Goal: Information Seeking & Learning: Find specific fact

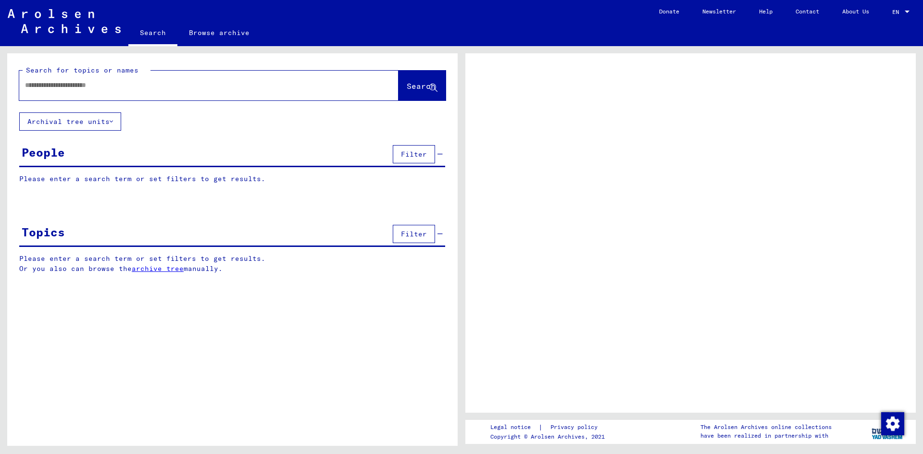
click at [208, 83] on input "text" at bounding box center [200, 85] width 350 height 10
type input "*********"
click at [430, 86] on icon at bounding box center [433, 88] width 8 height 8
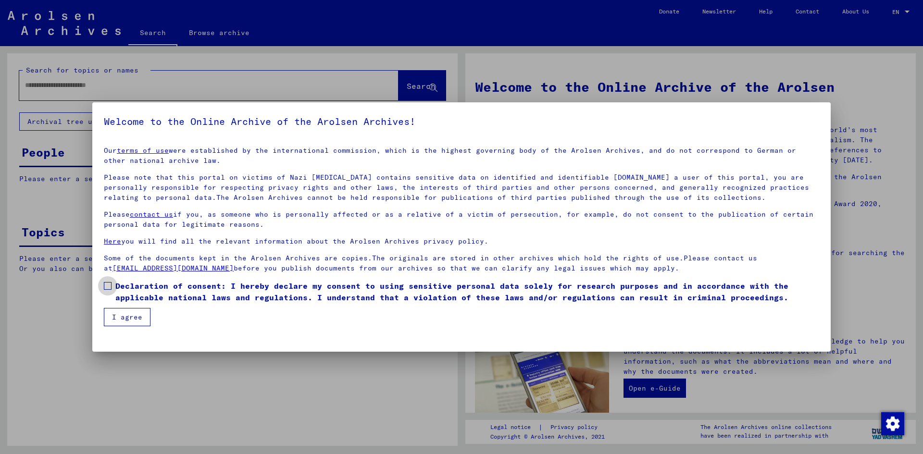
click at [110, 286] on span at bounding box center [108, 286] width 8 height 8
click at [126, 318] on button "I agree" at bounding box center [127, 317] width 47 height 18
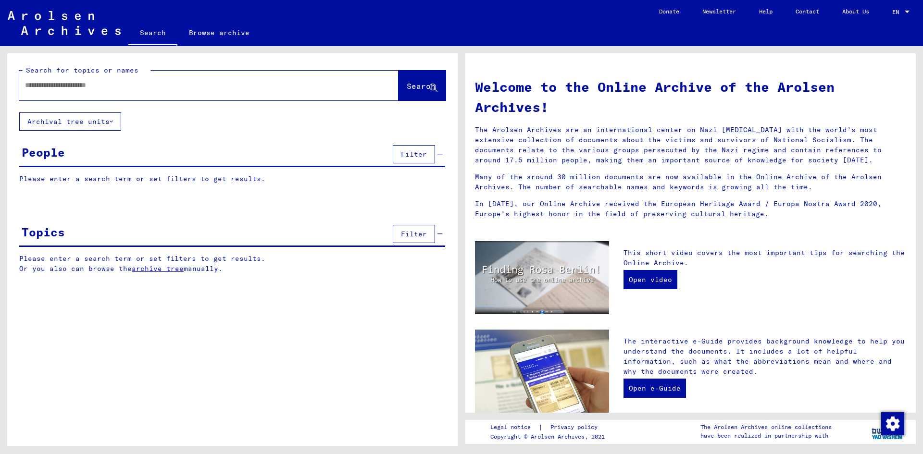
click at [280, 95] on div at bounding box center [194, 86] width 350 height 22
click at [281, 88] on input "text" at bounding box center [197, 85] width 345 height 10
type input "*********"
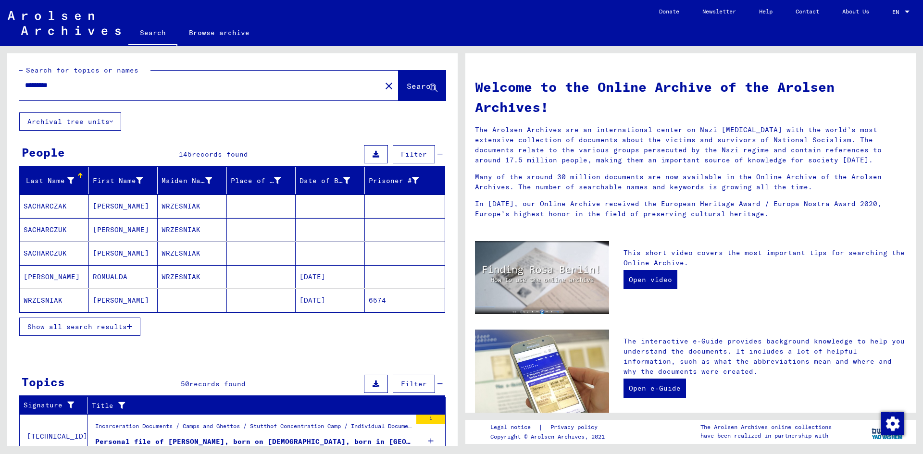
click at [122, 327] on span "Show all search results" at bounding box center [76, 327] width 99 height 9
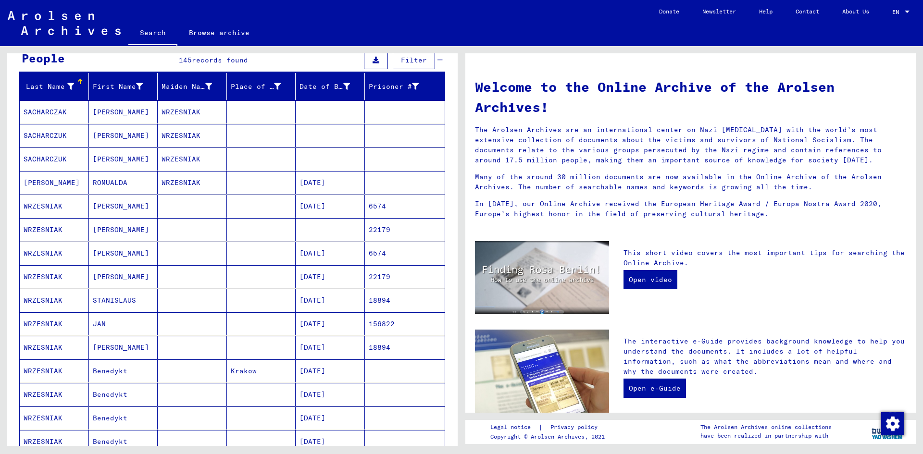
scroll to position [95, 0]
click at [122, 327] on mat-cell "JAN" at bounding box center [123, 323] width 69 height 23
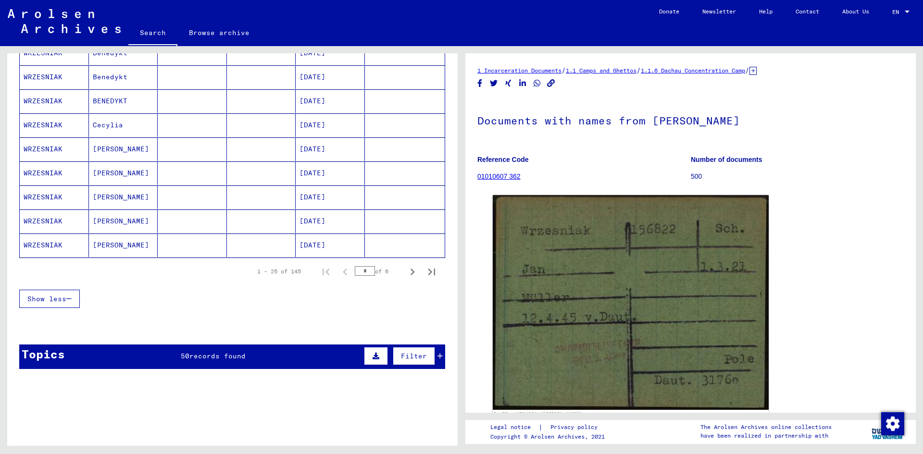
scroll to position [539, 0]
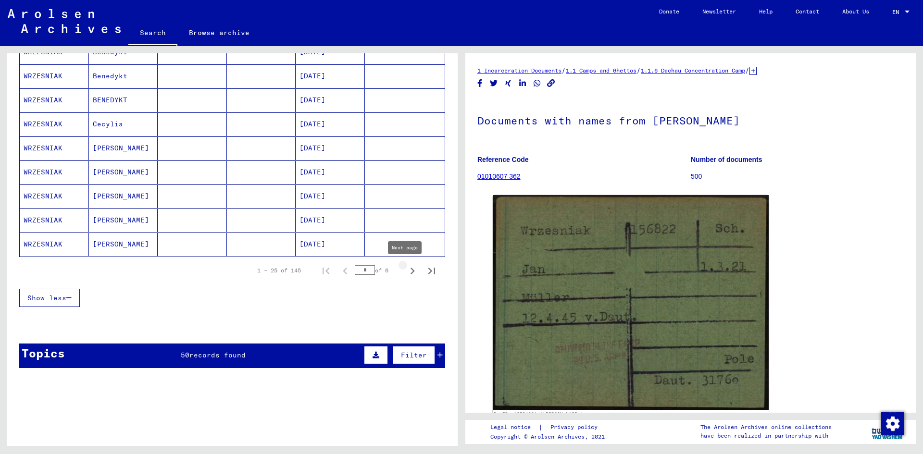
click at [406, 273] on icon "Next page" at bounding box center [412, 270] width 13 height 13
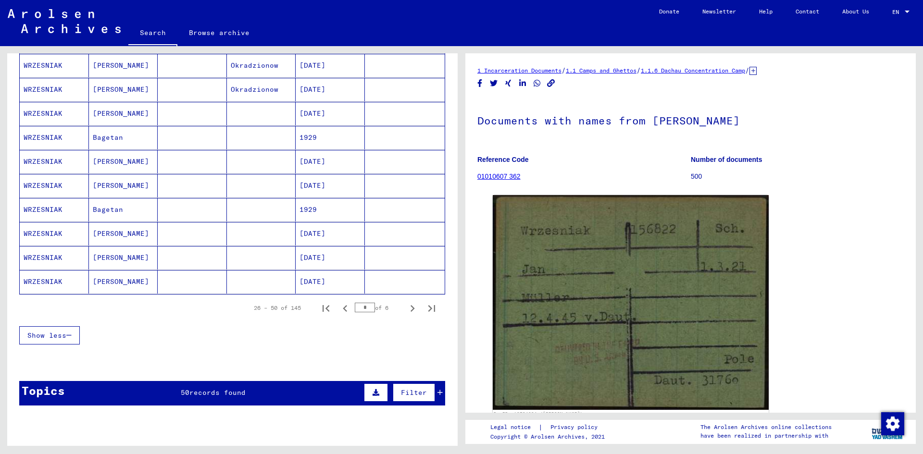
scroll to position [505, 0]
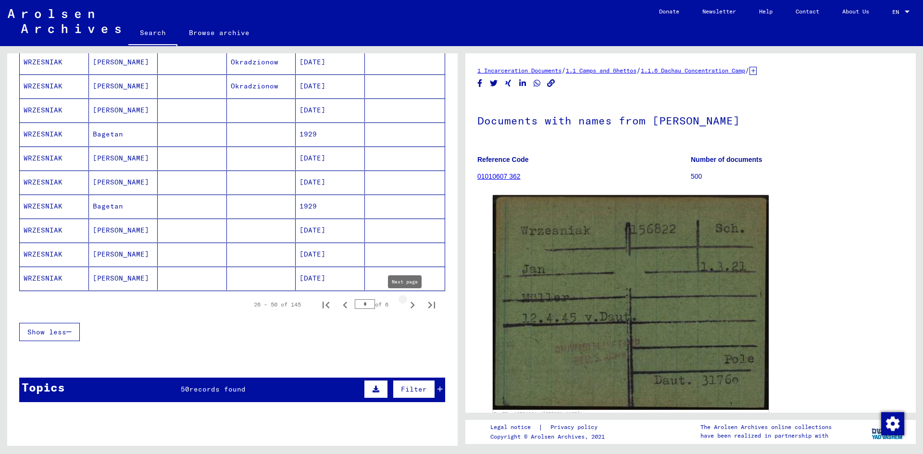
click at [406, 304] on icon "Next page" at bounding box center [412, 304] width 13 height 13
type input "*"
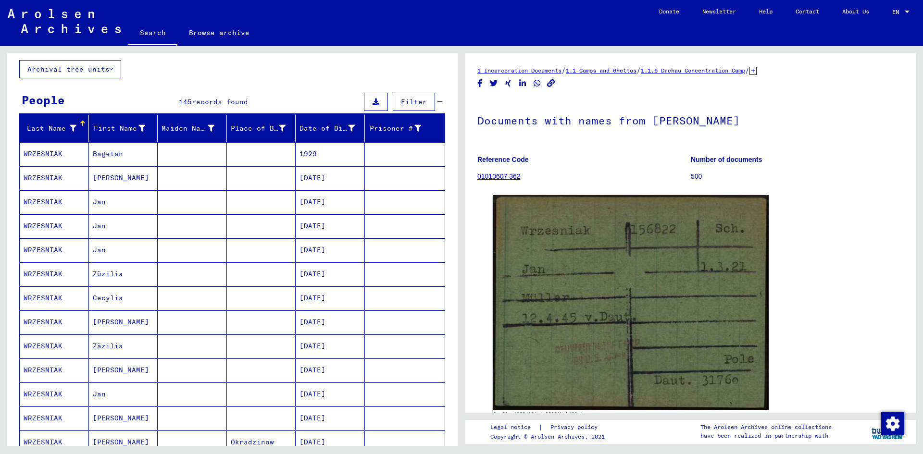
scroll to position [10, 0]
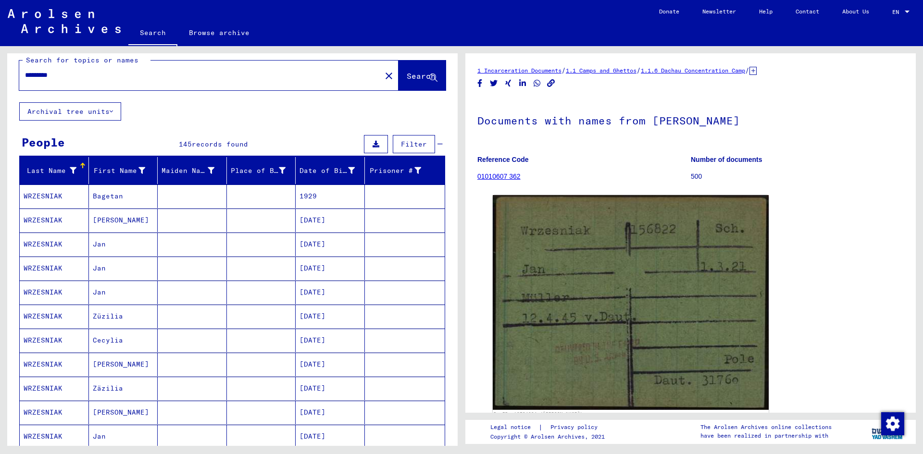
click at [291, 75] on input "*********" at bounding box center [200, 75] width 350 height 10
type input "*"
type input "*********"
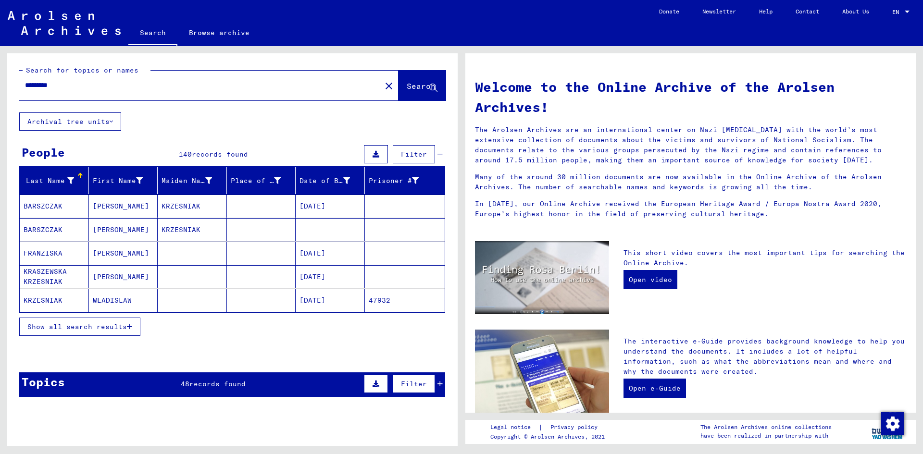
click at [123, 321] on button "Show all search results" at bounding box center [79, 327] width 121 height 18
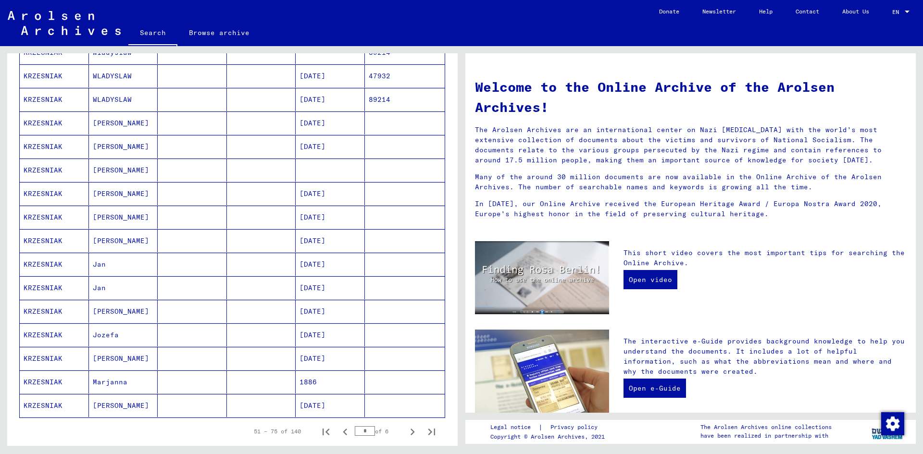
scroll to position [366, 0]
click at [128, 316] on mat-cell "[PERSON_NAME]" at bounding box center [123, 310] width 69 height 23
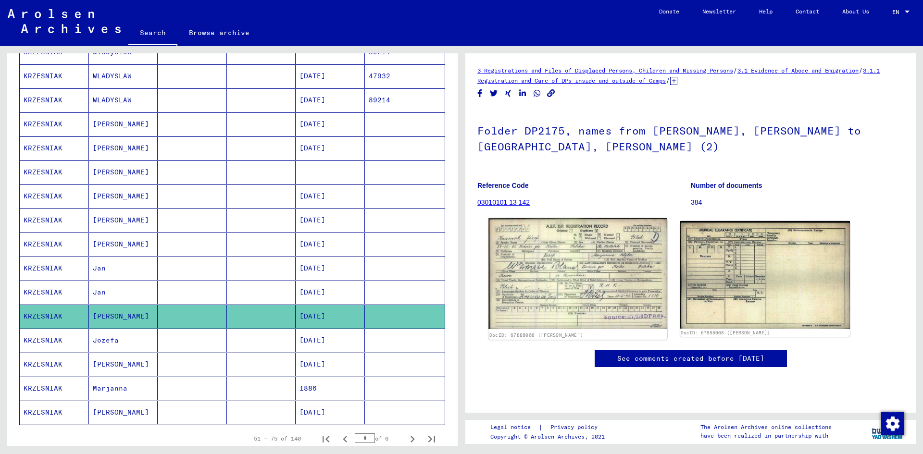
click at [564, 262] on img at bounding box center [577, 273] width 178 height 111
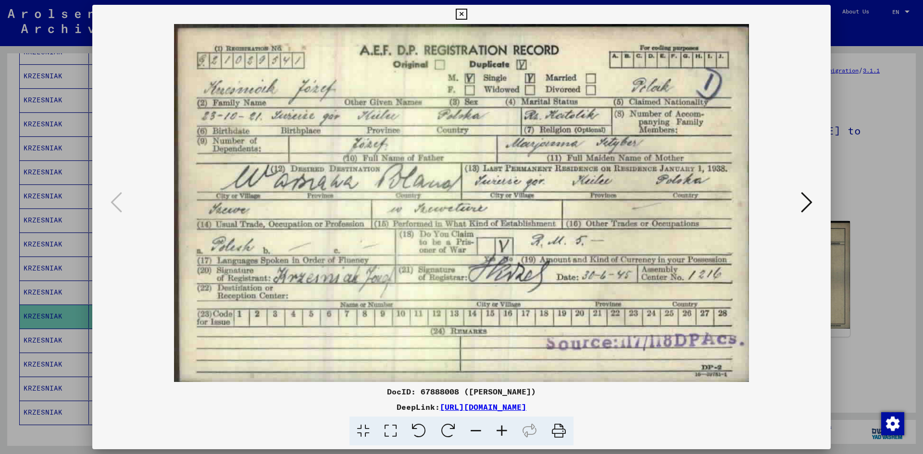
click at [795, 209] on img at bounding box center [461, 203] width 673 height 358
click at [801, 207] on icon at bounding box center [807, 202] width 12 height 23
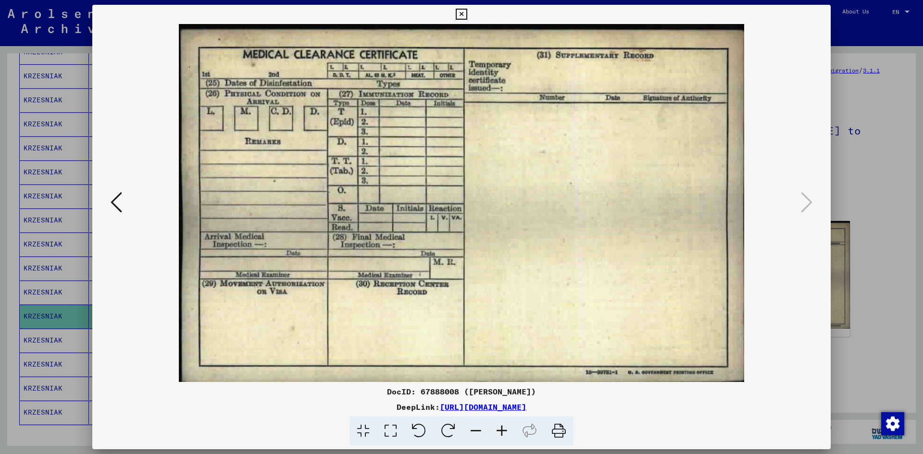
click at [130, 215] on img at bounding box center [461, 203] width 673 height 358
click at [113, 203] on icon at bounding box center [117, 202] width 12 height 23
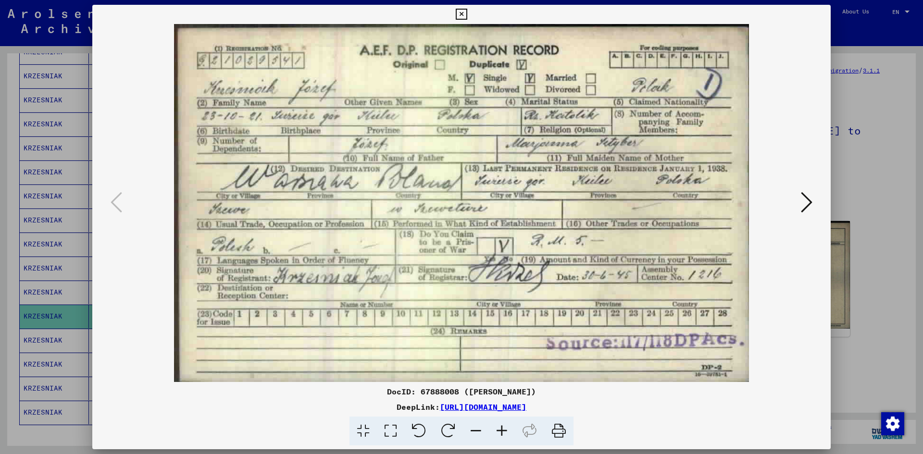
click at [9, 219] on div at bounding box center [461, 227] width 923 height 454
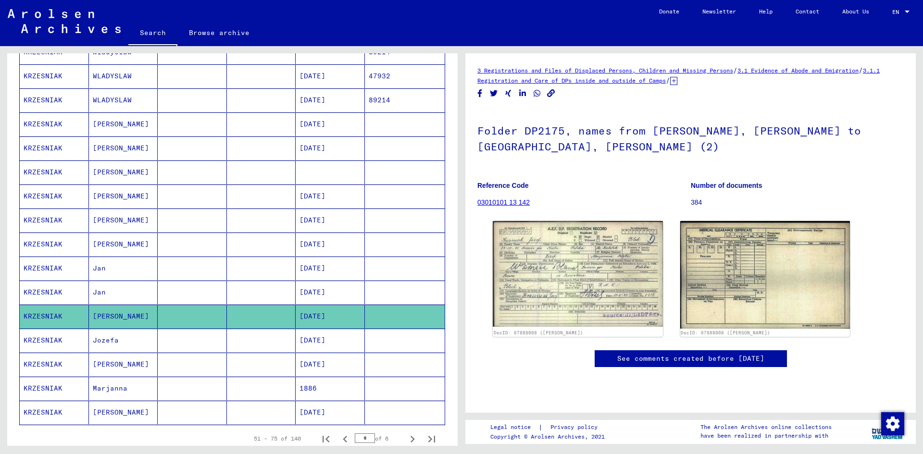
click at [151, 291] on mat-cell "Jan" at bounding box center [123, 293] width 69 height 24
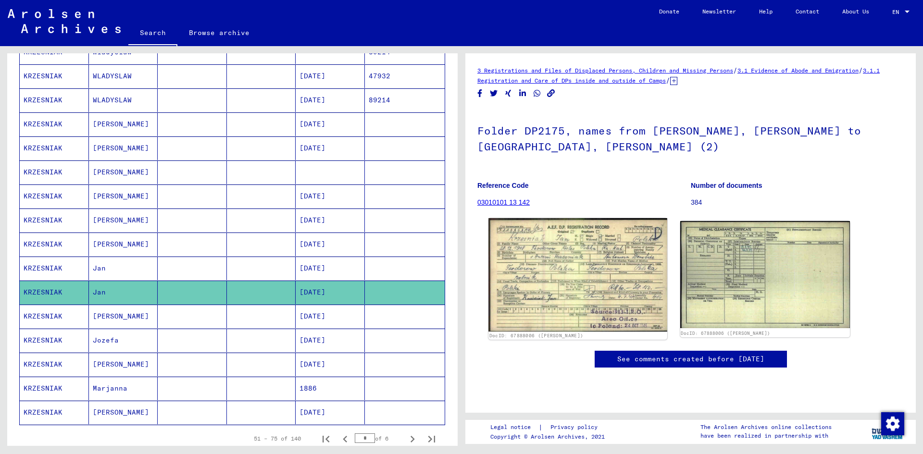
click at [514, 289] on img at bounding box center [577, 274] width 178 height 113
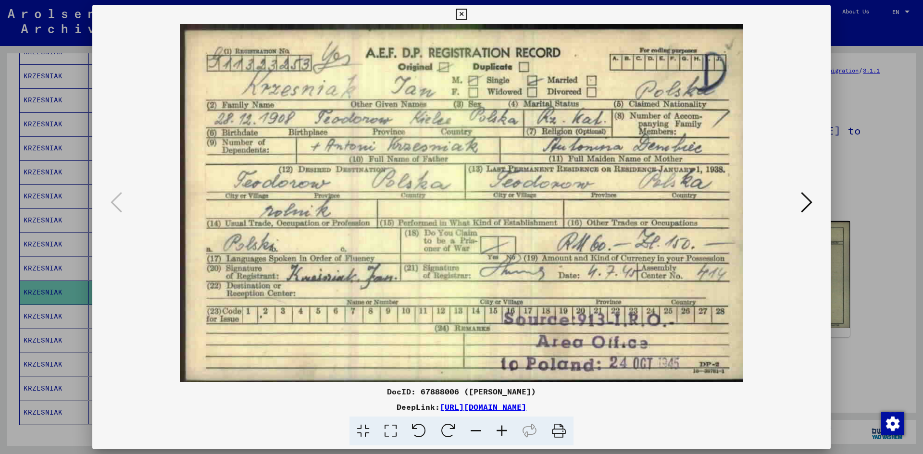
click at [5, 256] on div at bounding box center [461, 227] width 923 height 454
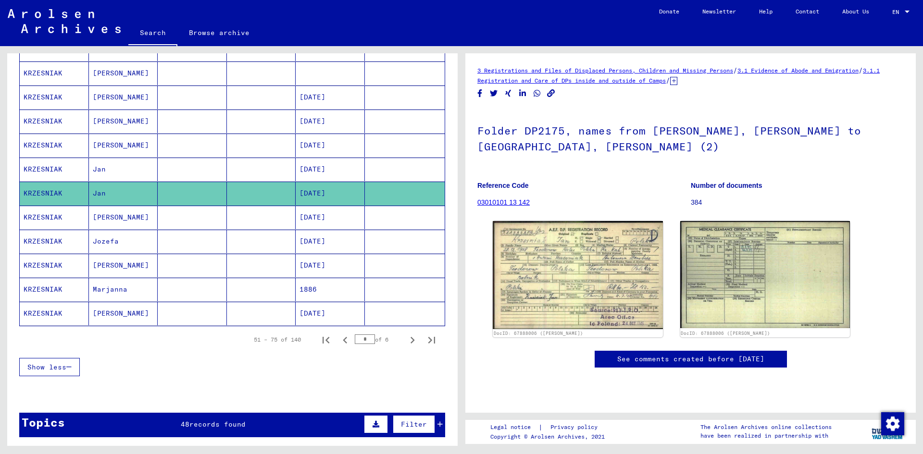
scroll to position [475, 0]
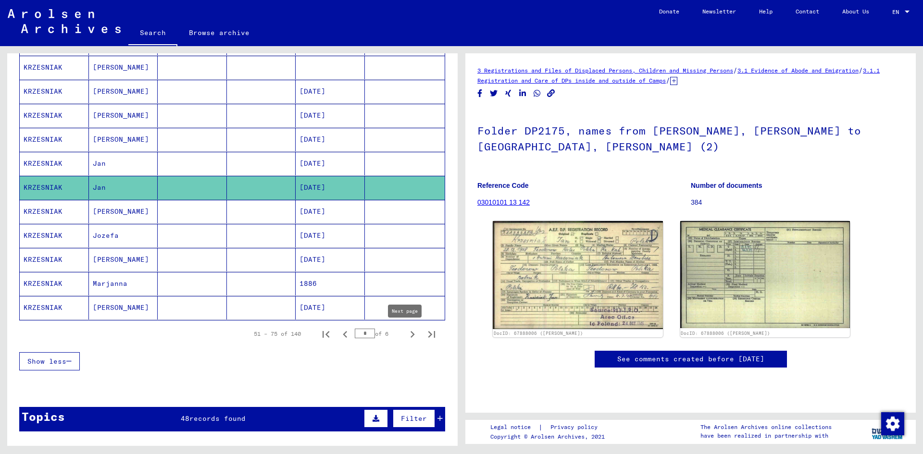
click at [410, 333] on icon "Next page" at bounding box center [412, 334] width 4 height 7
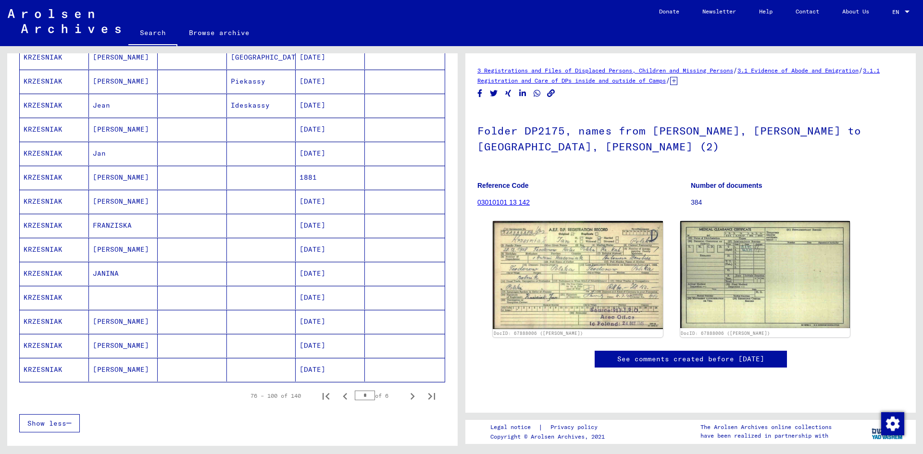
scroll to position [414, 0]
click at [406, 389] on icon "Next page" at bounding box center [412, 395] width 13 height 13
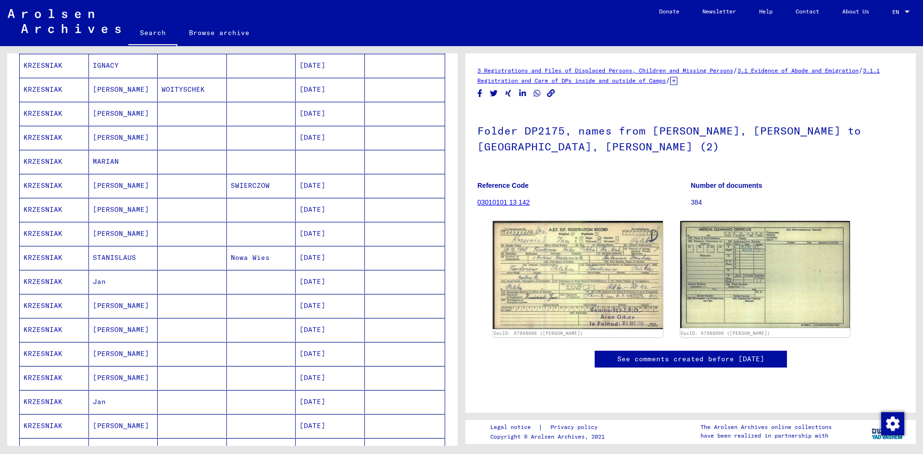
scroll to position [308, 0]
click at [308, 291] on mat-cell "[DATE]" at bounding box center [330, 284] width 69 height 24
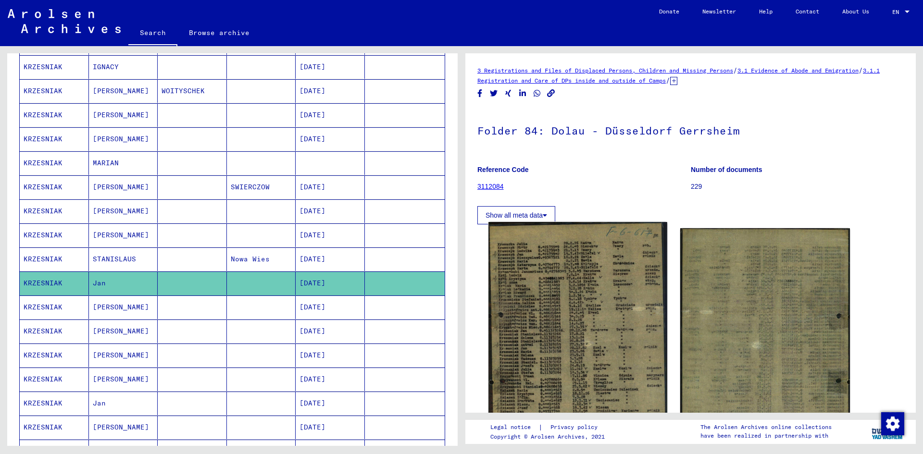
click at [579, 293] on img at bounding box center [577, 346] width 178 height 249
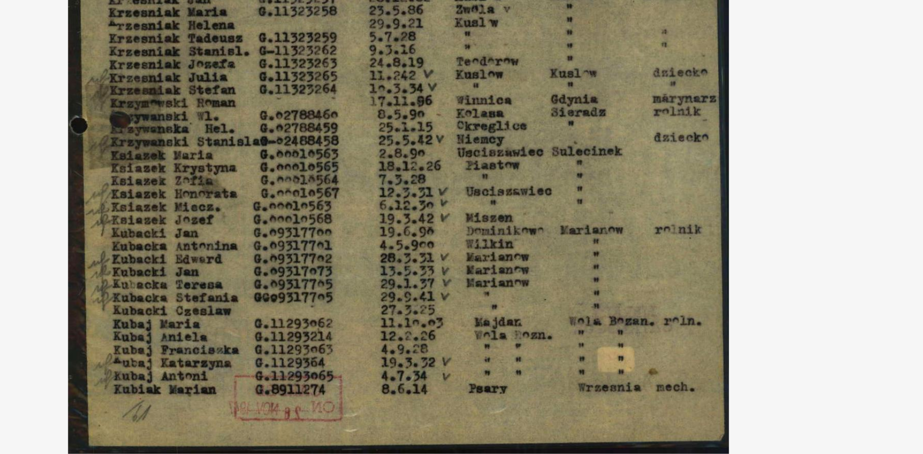
drag, startPoint x: 490, startPoint y: 274, endPoint x: 529, endPoint y: 322, distance: 61.4
click at [529, 322] on img at bounding box center [461, 203] width 673 height 358
click at [473, 209] on img at bounding box center [461, 203] width 673 height 358
drag, startPoint x: 488, startPoint y: 250, endPoint x: 503, endPoint y: 309, distance: 60.0
click at [503, 309] on img at bounding box center [461, 203] width 673 height 358
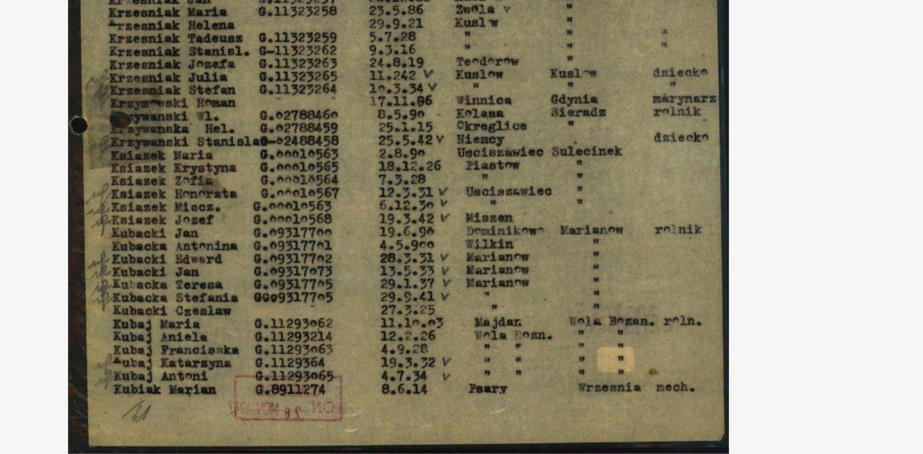
drag, startPoint x: 503, startPoint y: 309, endPoint x: 484, endPoint y: 252, distance: 59.7
click at [484, 252] on img at bounding box center [461, 203] width 673 height 358
drag, startPoint x: 484, startPoint y: 252, endPoint x: 503, endPoint y: 352, distance: 101.8
click at [503, 352] on img at bounding box center [461, 203] width 673 height 358
drag, startPoint x: 492, startPoint y: 277, endPoint x: 500, endPoint y: 347, distance: 69.7
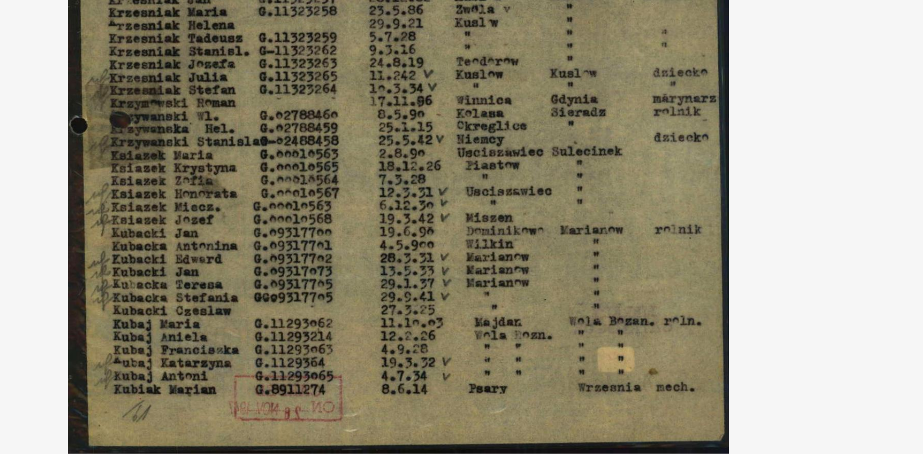
click at [500, 347] on img at bounding box center [461, 203] width 673 height 358
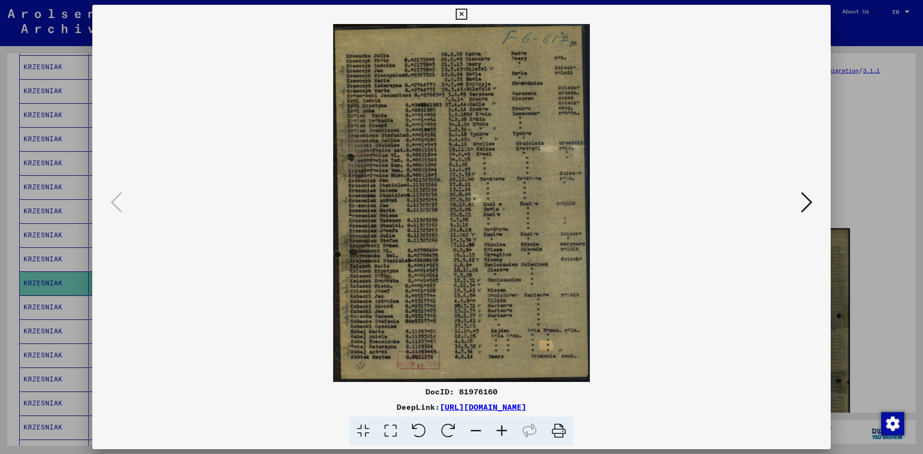
click at [906, 176] on div at bounding box center [461, 227] width 923 height 454
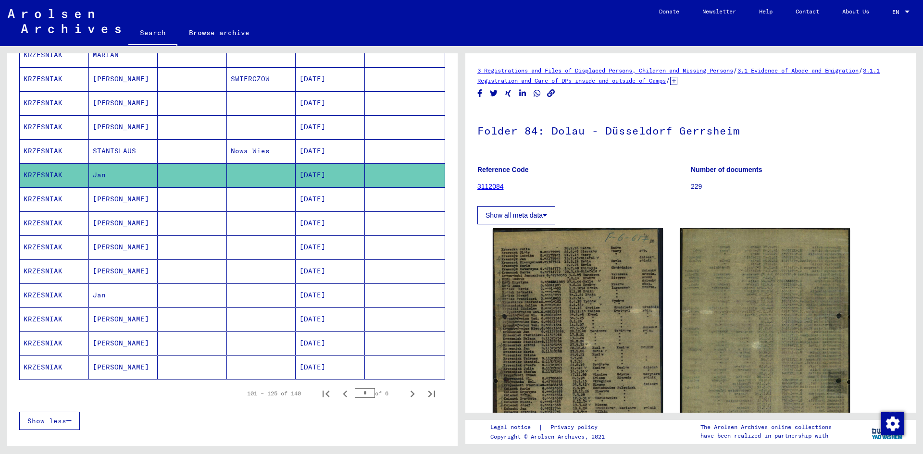
scroll to position [414, 0]
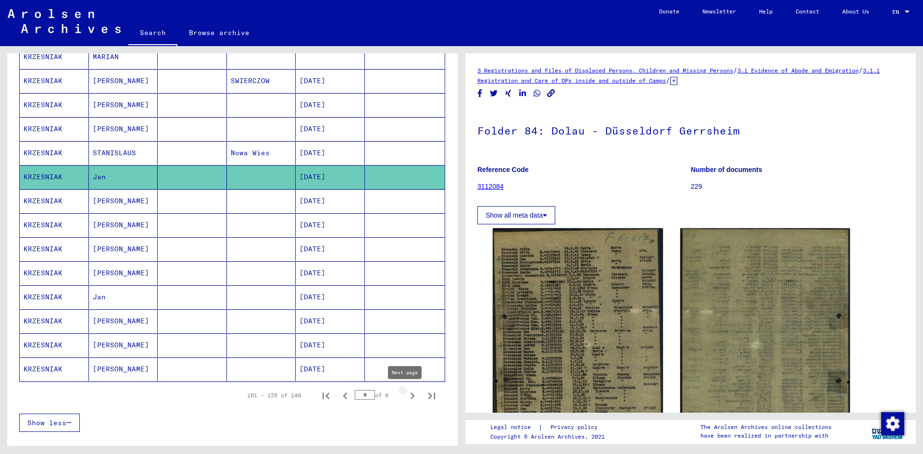
click at [410, 398] on icon "Next page" at bounding box center [412, 396] width 4 height 7
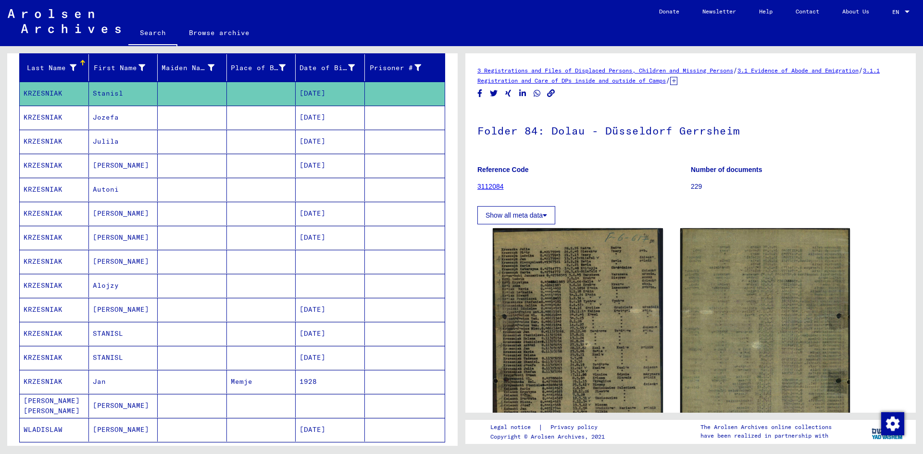
scroll to position [113, 0]
click at [227, 174] on mat-cell at bounding box center [261, 165] width 69 height 24
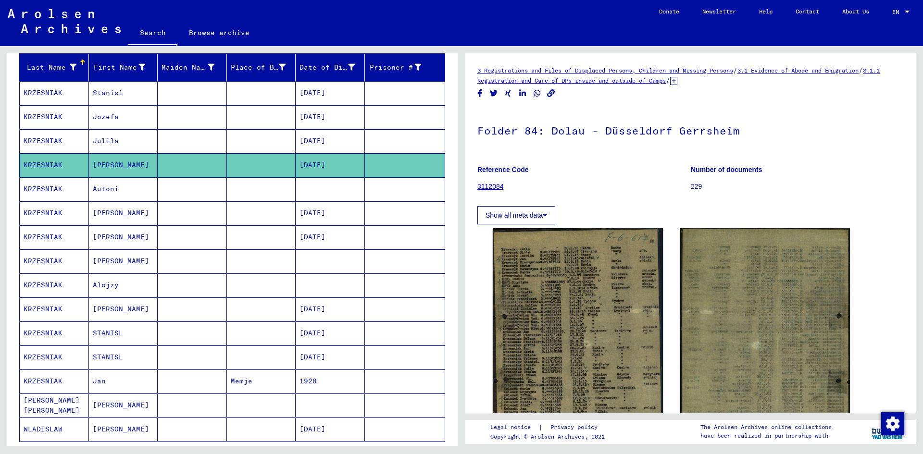
click at [121, 164] on mat-cell "[PERSON_NAME]" at bounding box center [123, 165] width 69 height 24
click at [137, 183] on mat-cell "Autoni" at bounding box center [123, 189] width 69 height 24
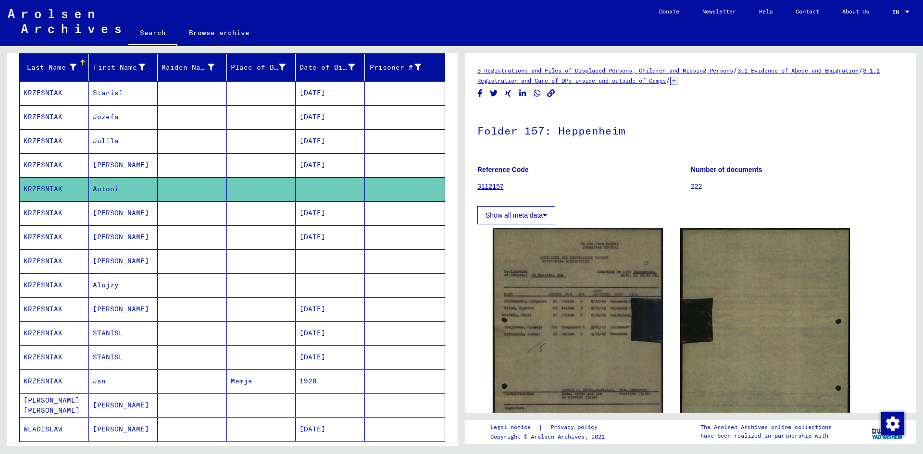
click at [137, 167] on mat-cell "[PERSON_NAME]" at bounding box center [123, 165] width 69 height 24
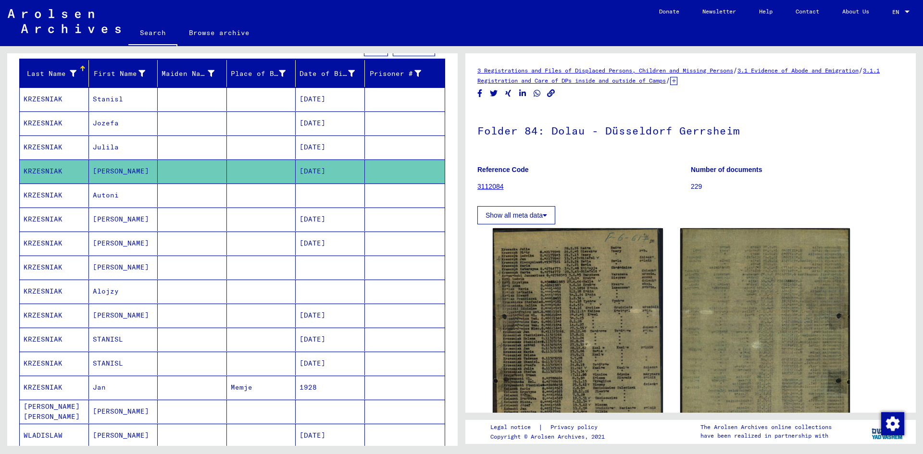
scroll to position [106, 0]
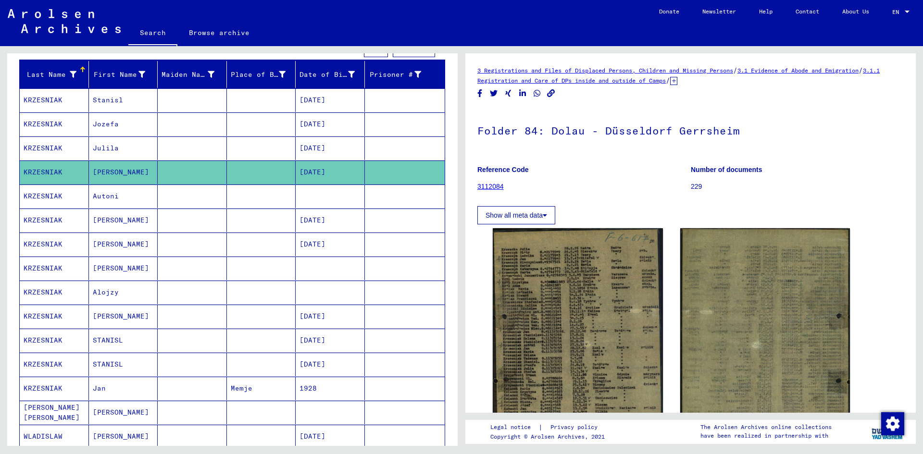
click at [284, 219] on mat-cell at bounding box center [261, 221] width 69 height 24
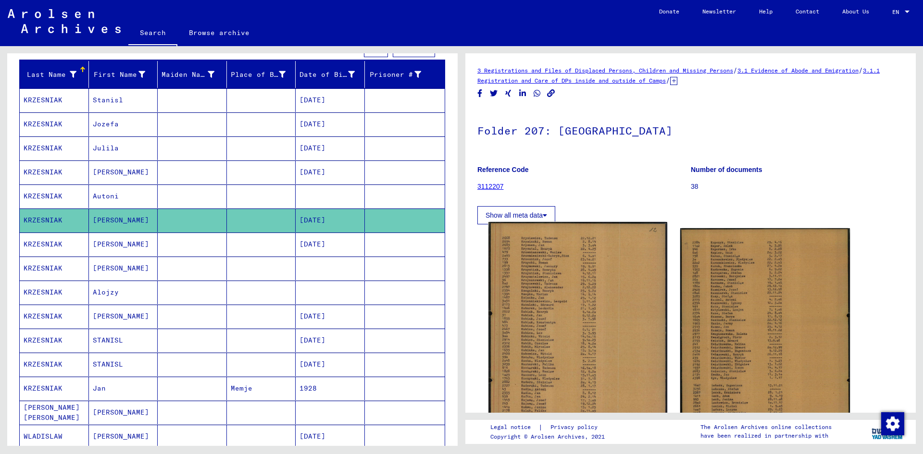
click at [561, 308] on img at bounding box center [577, 347] width 178 height 251
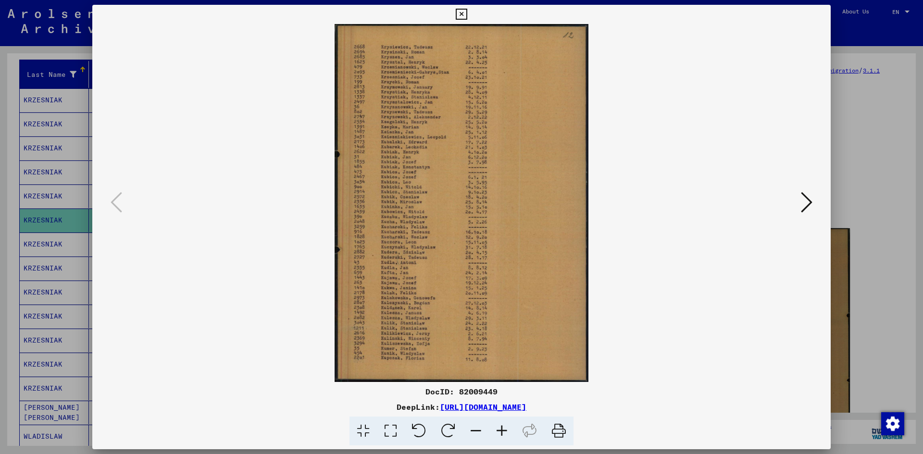
click at [2, 124] on div at bounding box center [461, 227] width 923 height 454
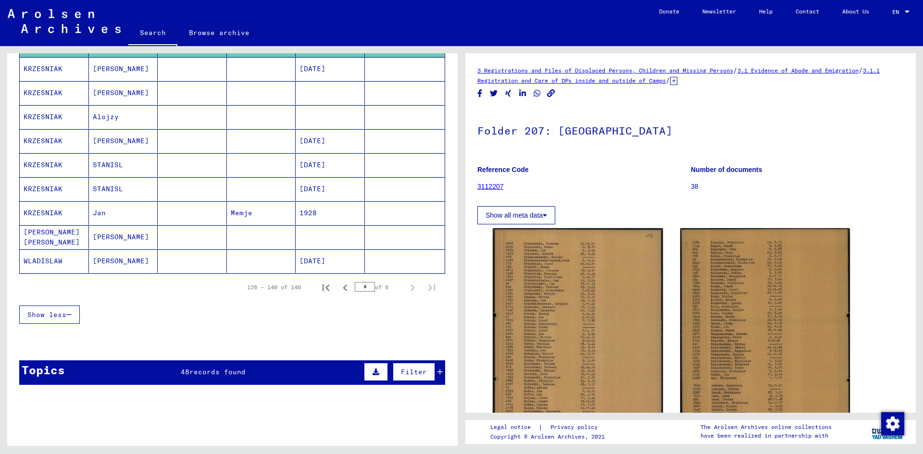
scroll to position [281, 0]
click at [343, 287] on icon "Previous page" at bounding box center [345, 288] width 4 height 7
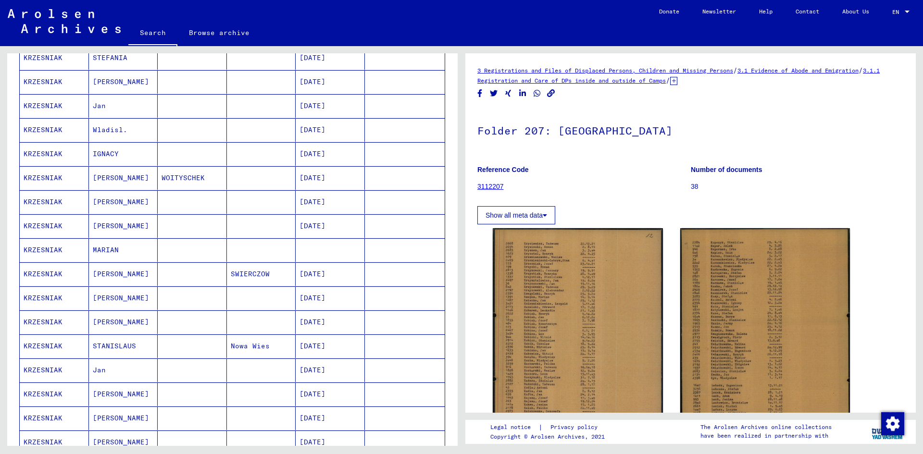
scroll to position [222, 0]
click at [282, 218] on mat-cell at bounding box center [261, 225] width 69 height 24
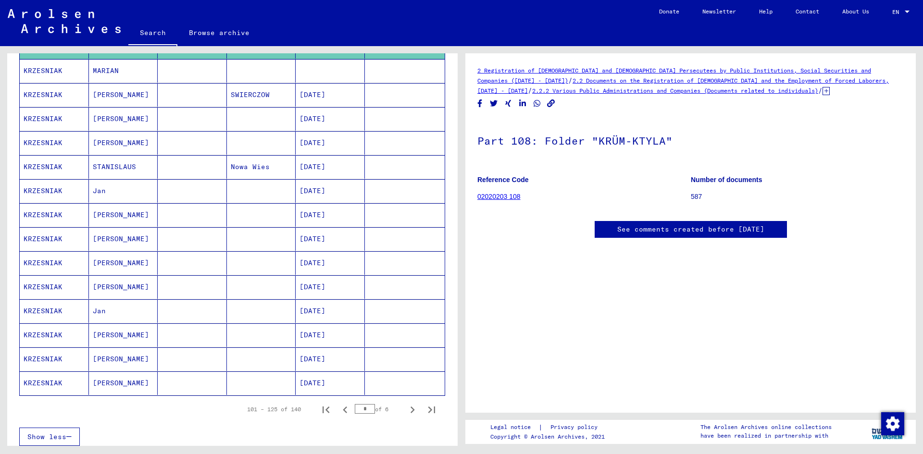
scroll to position [400, 0]
click at [330, 308] on mat-cell "[DATE]" at bounding box center [330, 311] width 69 height 24
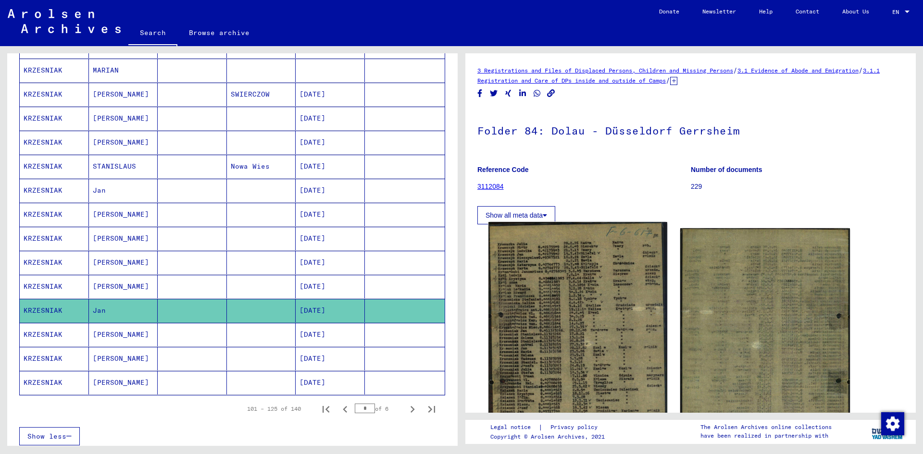
click at [522, 336] on img at bounding box center [577, 346] width 178 height 249
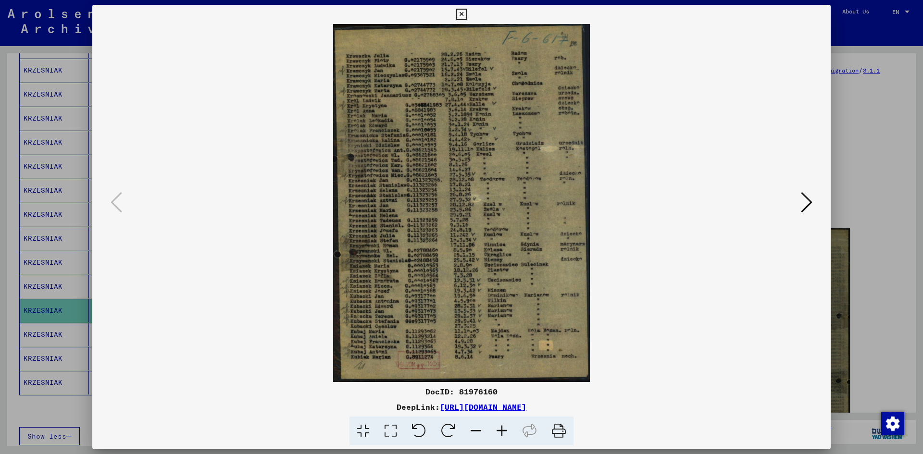
click at [0, 174] on div at bounding box center [461, 227] width 923 height 454
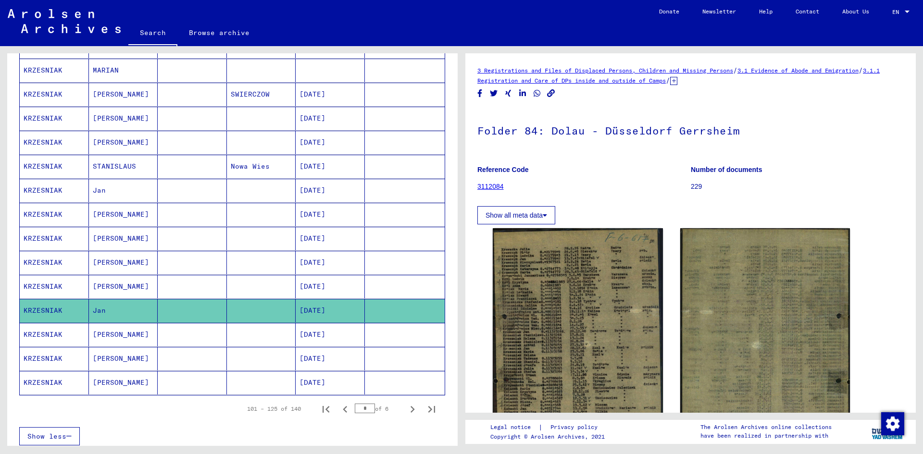
click at [0, 174] on div "Search for topics or names ********* close Search Archival tree units People 14…" at bounding box center [230, 246] width 461 height 400
click at [338, 408] on icon "Previous page" at bounding box center [344, 409] width 13 height 13
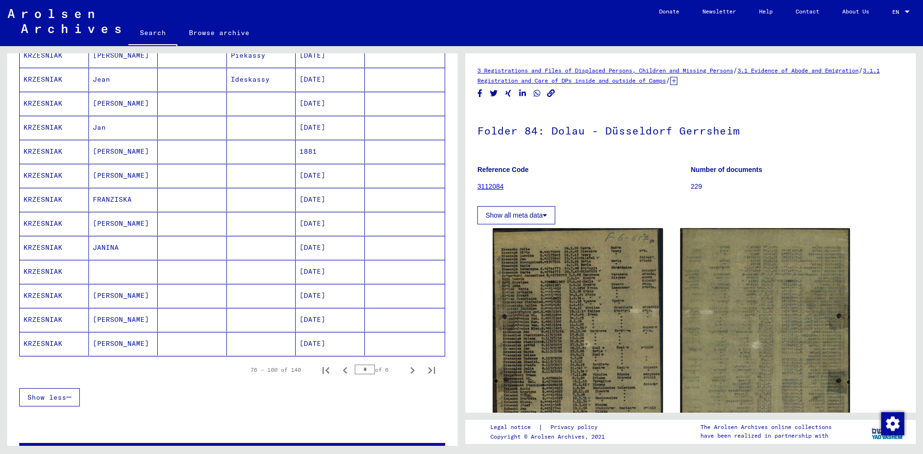
scroll to position [456, 0]
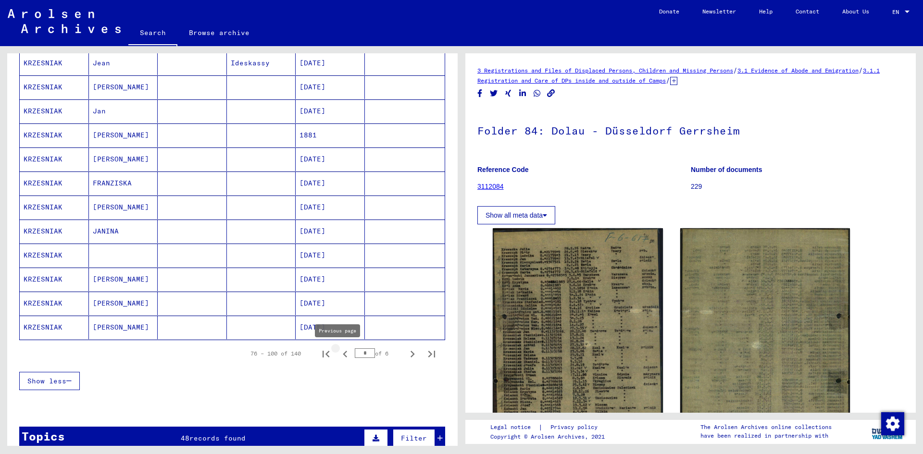
click at [341, 354] on icon "Previous page" at bounding box center [344, 354] width 13 height 13
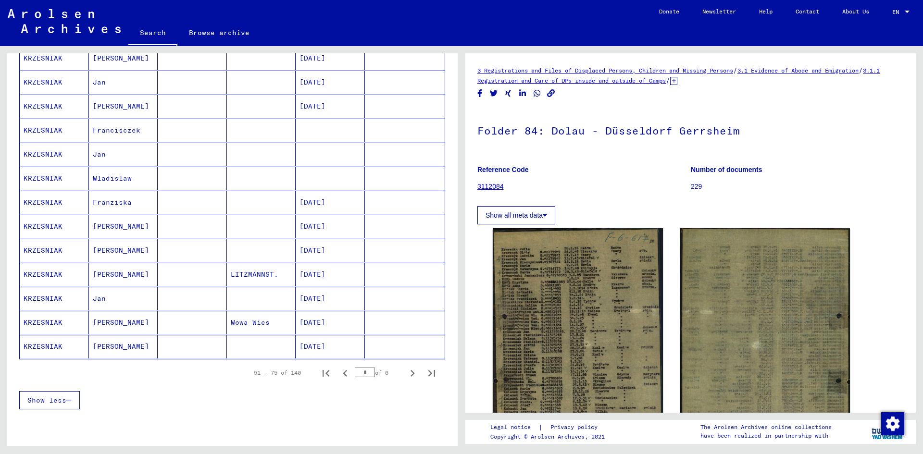
scroll to position [440, 0]
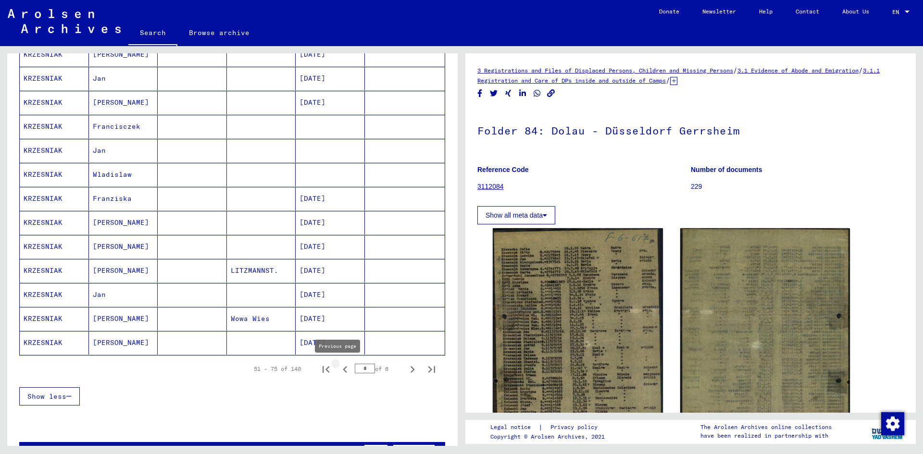
click at [338, 375] on icon "Previous page" at bounding box center [344, 369] width 13 height 13
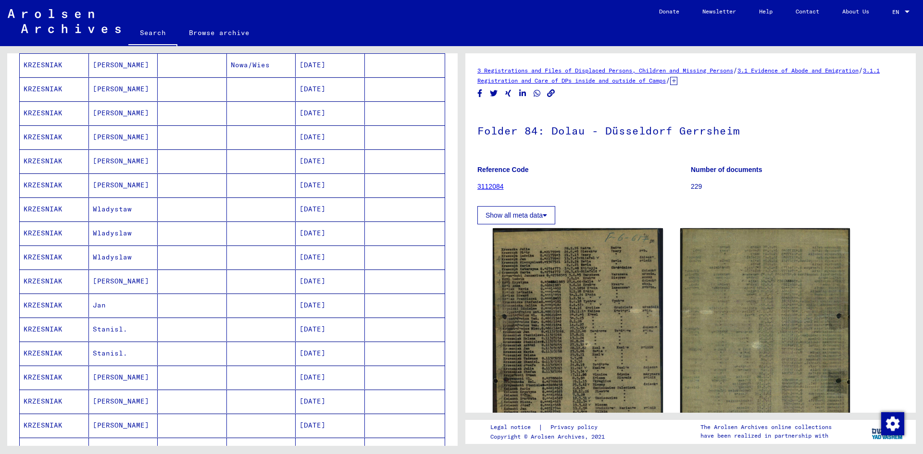
scroll to position [261, 0]
click at [261, 189] on mat-cell at bounding box center [261, 186] width 69 height 24
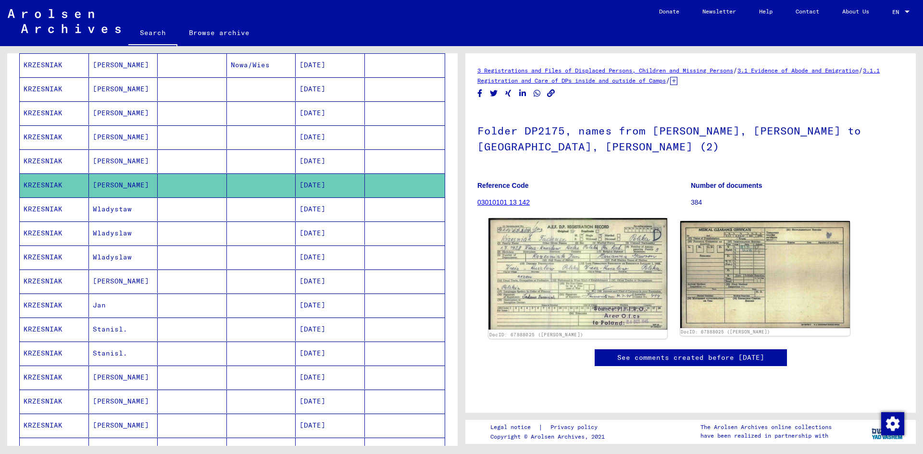
click at [534, 317] on img at bounding box center [577, 274] width 178 height 112
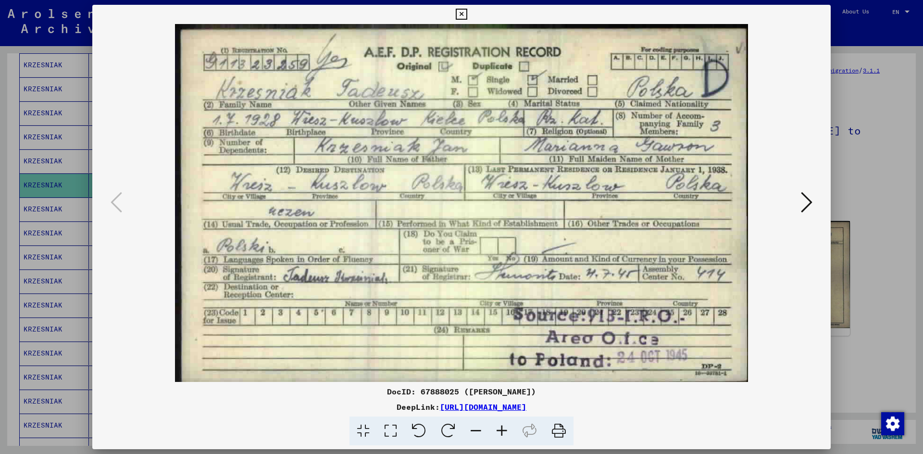
click at [0, 221] on div at bounding box center [461, 227] width 923 height 454
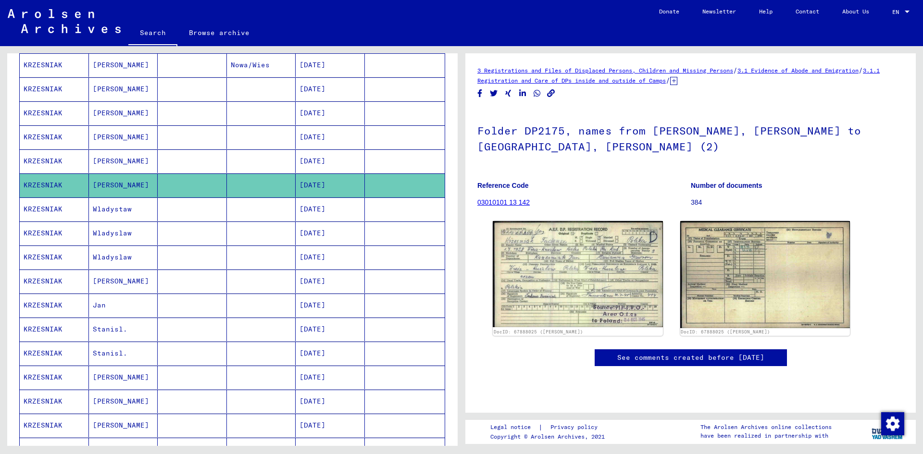
click at [83, 162] on mat-cell "KRZESNIAK" at bounding box center [54, 161] width 69 height 24
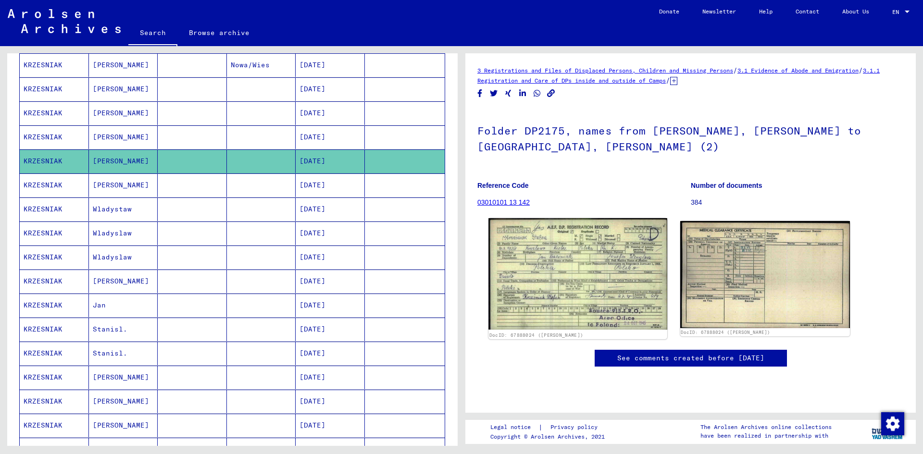
click at [546, 288] on img at bounding box center [577, 274] width 178 height 112
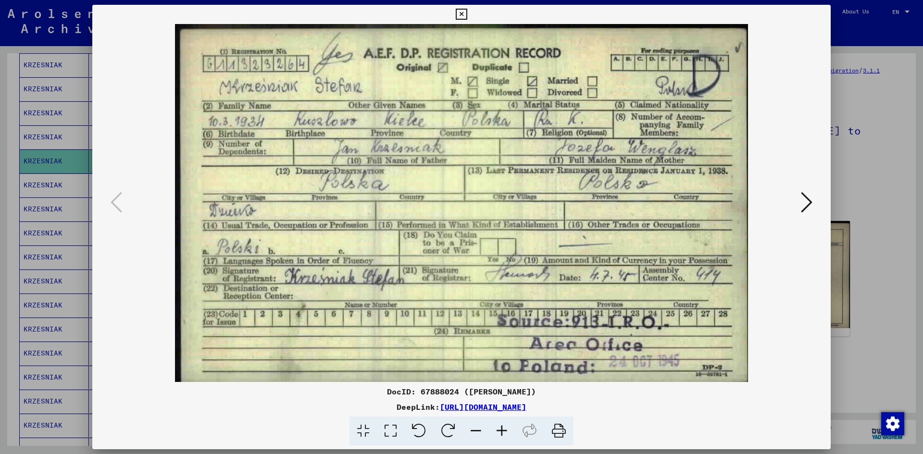
click at [0, 165] on div at bounding box center [461, 227] width 923 height 454
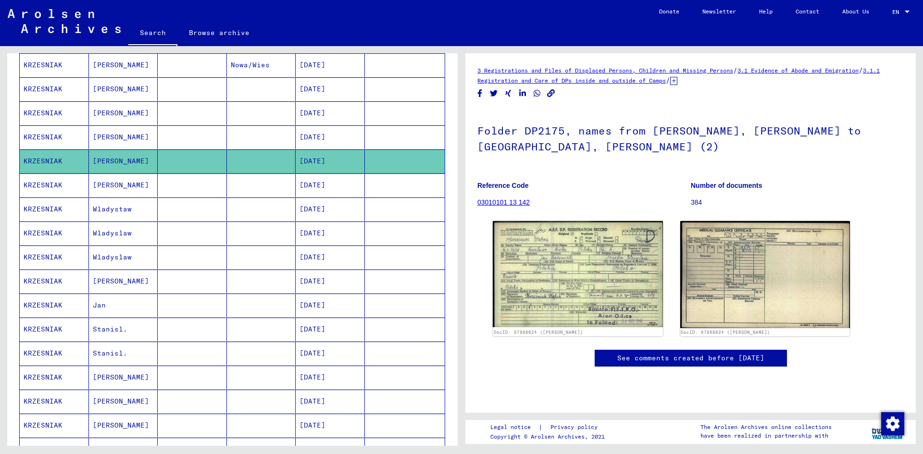
click at [77, 119] on mat-cell "KRZESNIAK" at bounding box center [54, 113] width 69 height 24
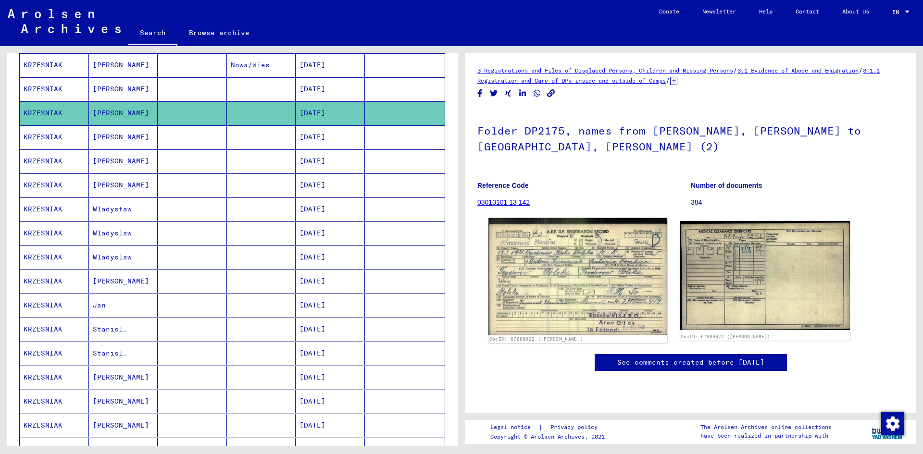
click at [515, 278] on img at bounding box center [577, 276] width 178 height 117
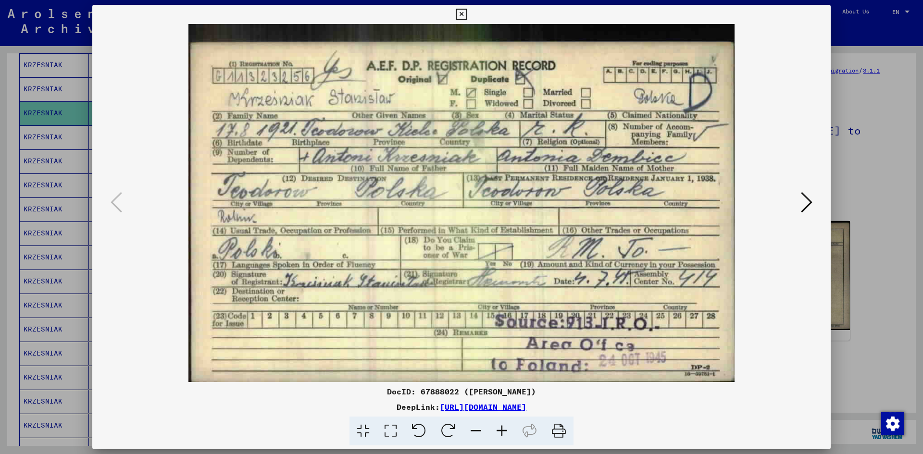
click at [0, 182] on div at bounding box center [461, 227] width 923 height 454
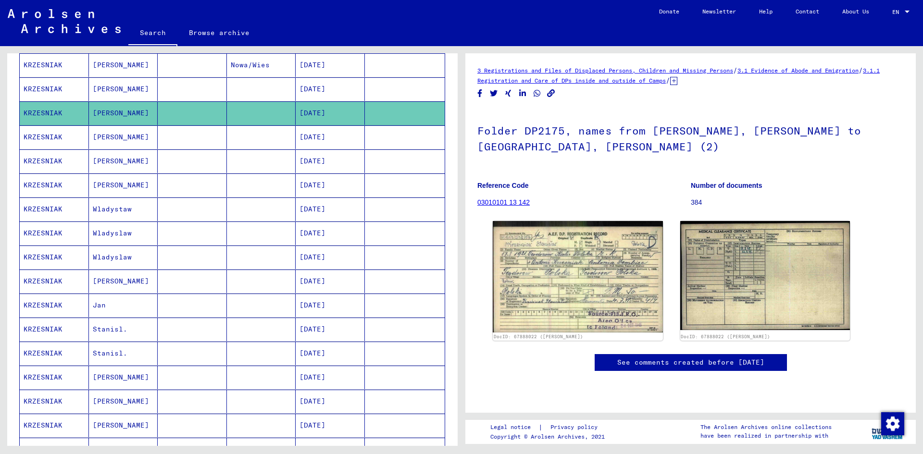
click at [105, 261] on mat-cell "Wladyslaw" at bounding box center [123, 258] width 69 height 24
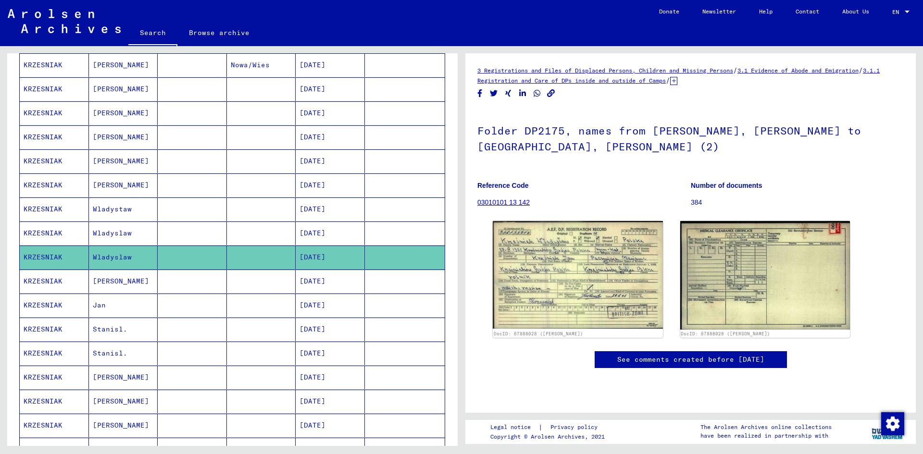
click at [489, 272] on div "DocID: 67888028 ([PERSON_NAME]) DocID: 67888028 ([PERSON_NAME])" at bounding box center [690, 279] width 403 height 124
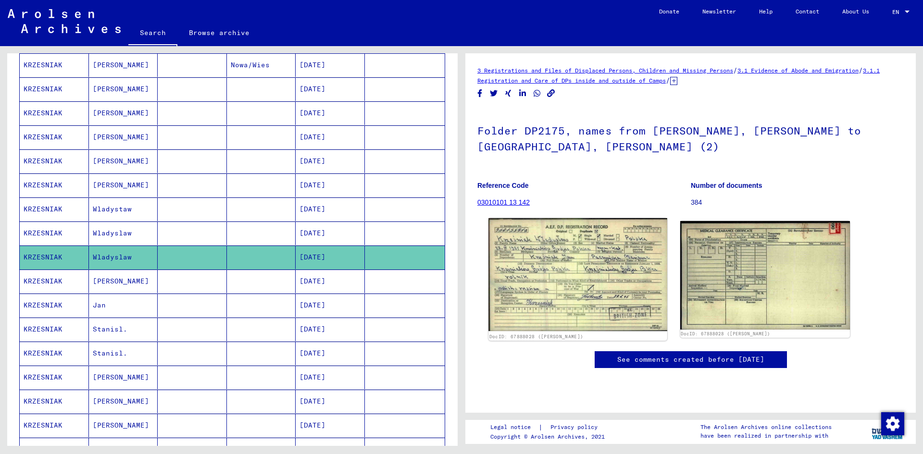
click at [545, 280] on img at bounding box center [577, 274] width 178 height 113
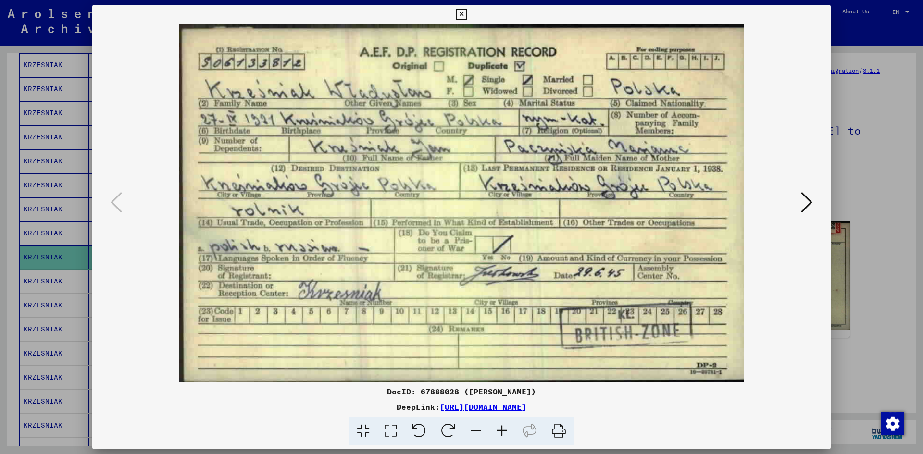
click at [126, 206] on img at bounding box center [461, 203] width 673 height 358
click at [0, 210] on div at bounding box center [461, 227] width 923 height 454
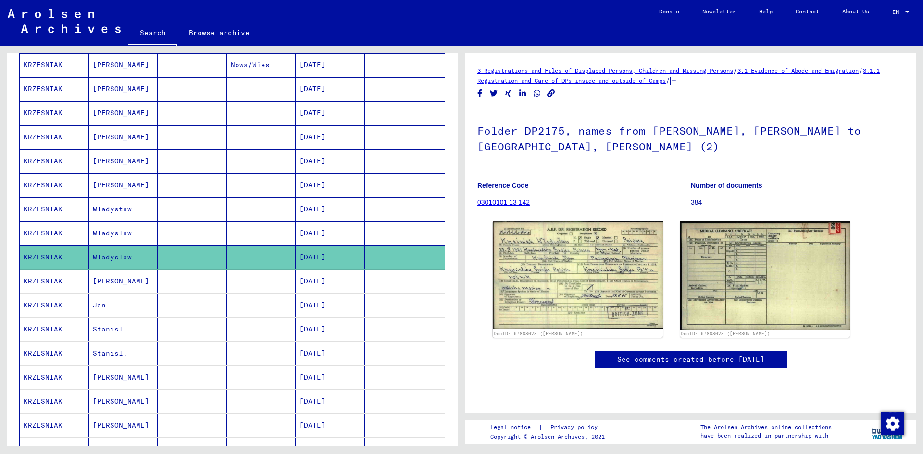
click at [77, 330] on mat-cell "KRZESNIAK" at bounding box center [54, 330] width 69 height 24
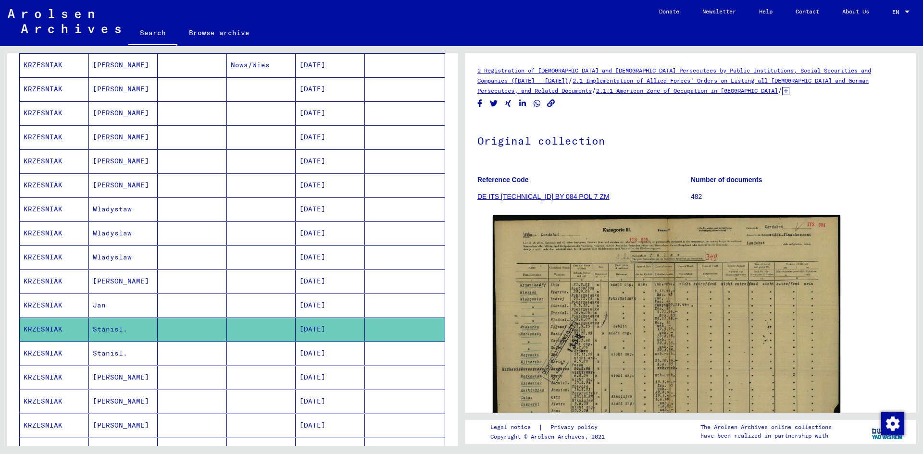
click at [77, 348] on mat-cell "KRZESNIAK" at bounding box center [54, 354] width 69 height 24
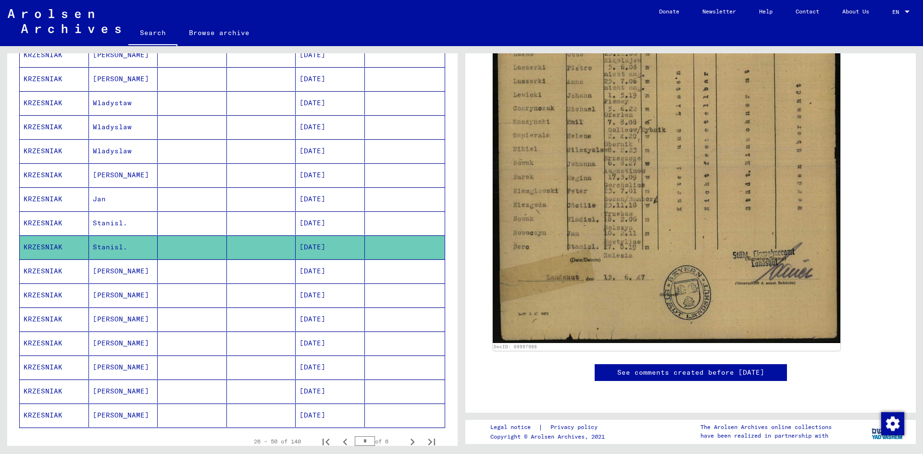
scroll to position [377, 0]
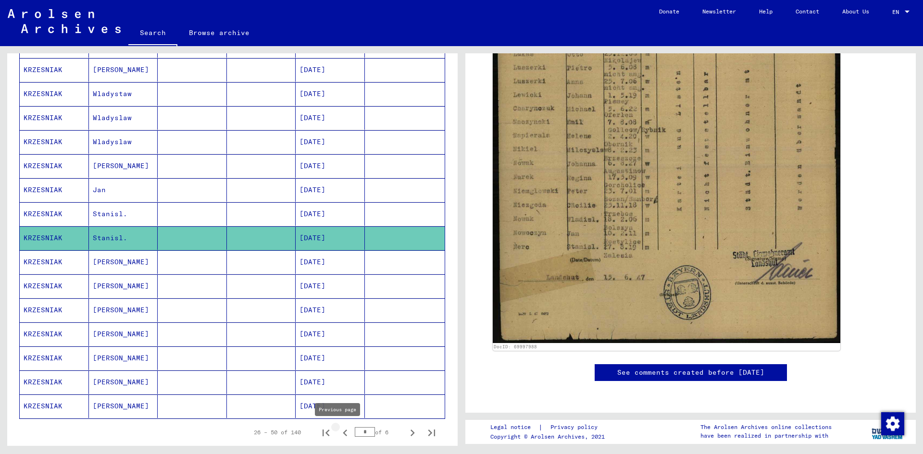
click at [341, 432] on icon "Previous page" at bounding box center [344, 432] width 13 height 13
type input "*"
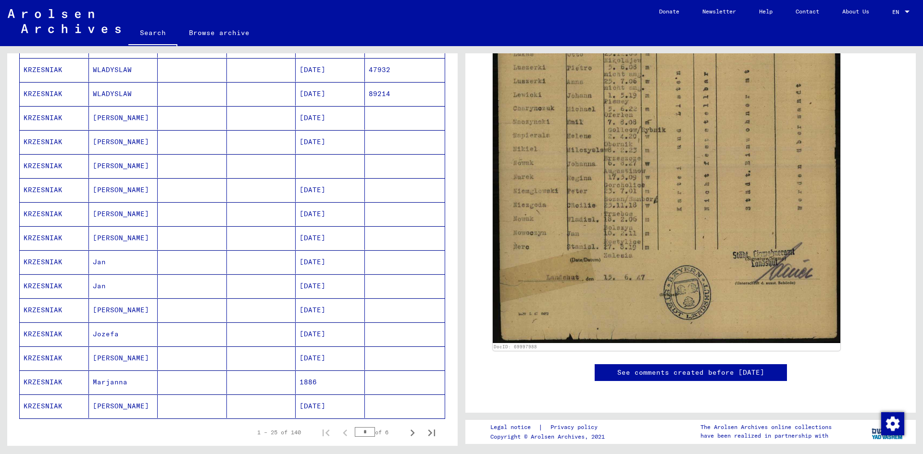
click at [296, 310] on mat-cell "[DATE]" at bounding box center [330, 310] width 69 height 24
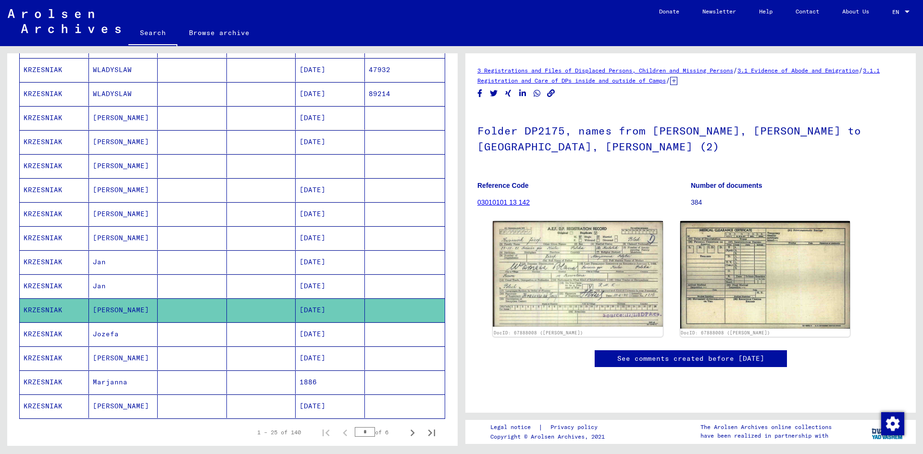
click at [276, 286] on mat-cell at bounding box center [261, 286] width 69 height 24
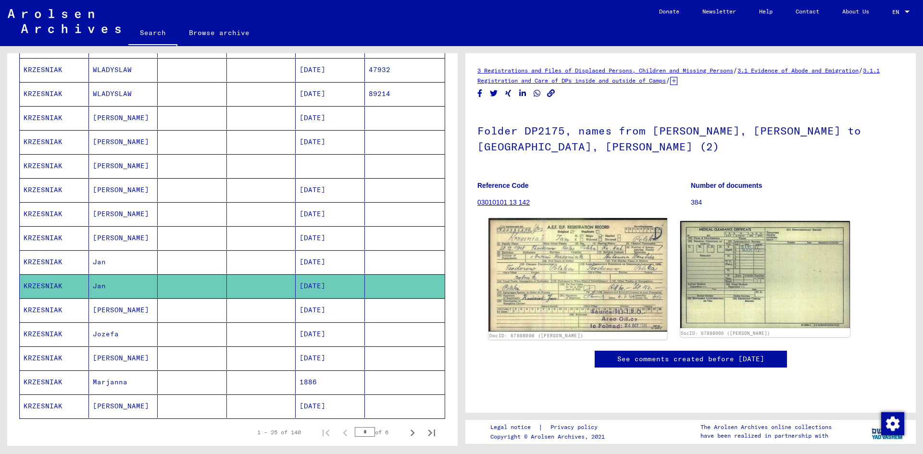
click at [522, 271] on img at bounding box center [577, 274] width 178 height 113
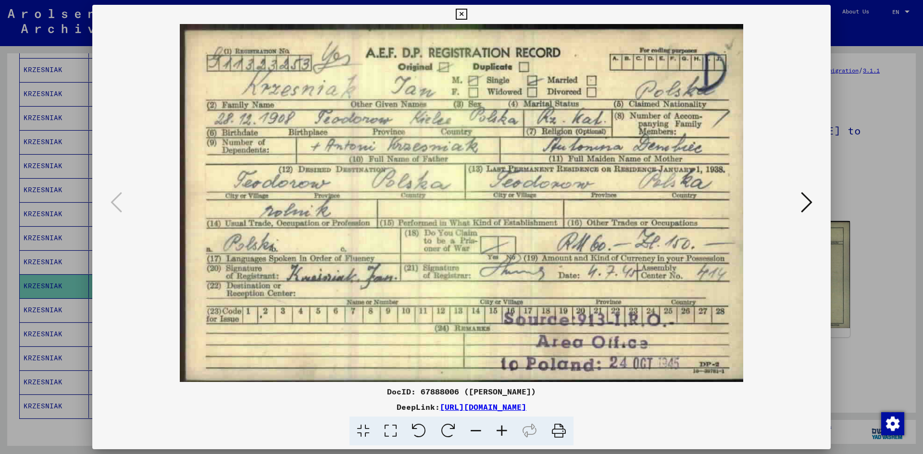
click at [73, 262] on div at bounding box center [461, 227] width 923 height 454
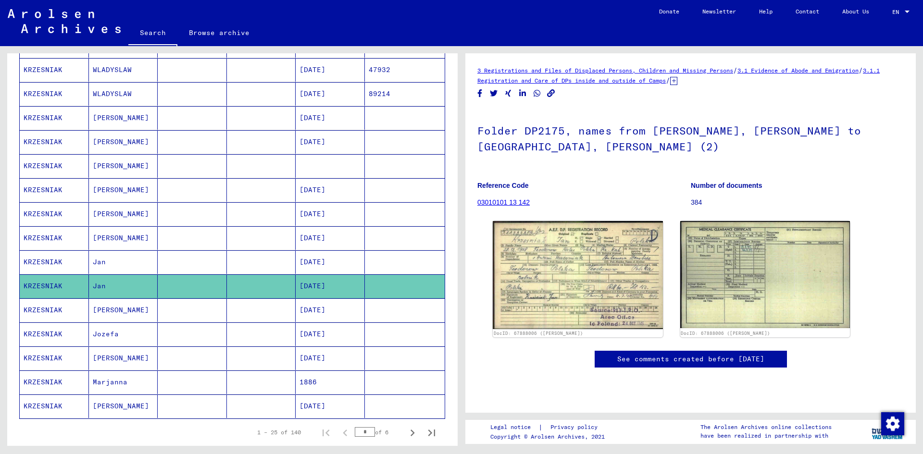
click at [73, 262] on mat-cell "KRZESNIAK" at bounding box center [54, 262] width 69 height 24
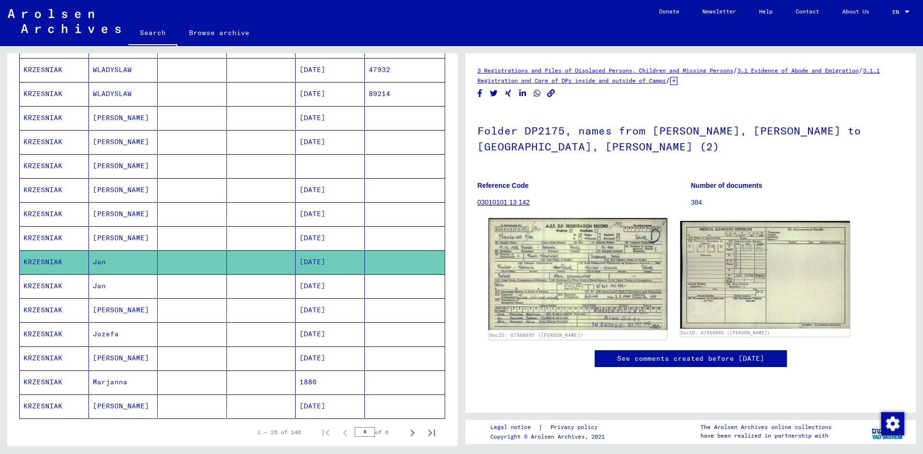
click at [501, 278] on img at bounding box center [577, 274] width 178 height 112
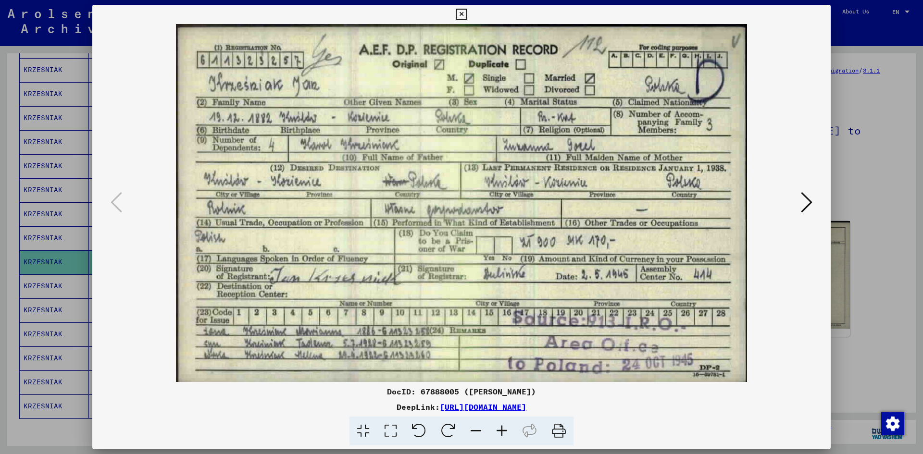
click at [0, 161] on div at bounding box center [461, 227] width 923 height 454
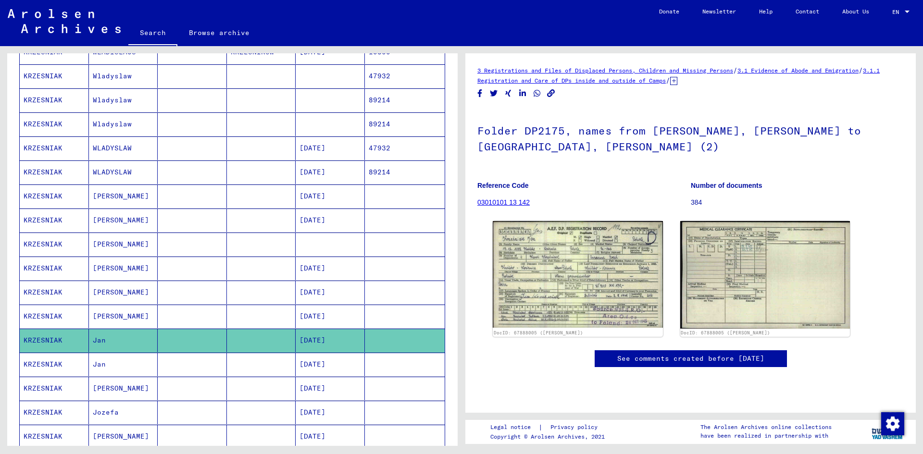
scroll to position [298, 0]
click at [80, 147] on mat-cell "KRZESNIAK" at bounding box center [54, 149] width 69 height 24
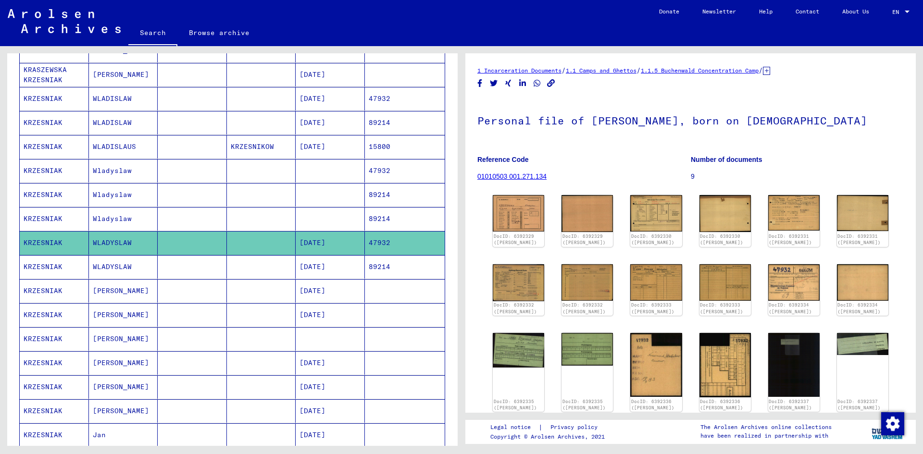
scroll to position [195, 0]
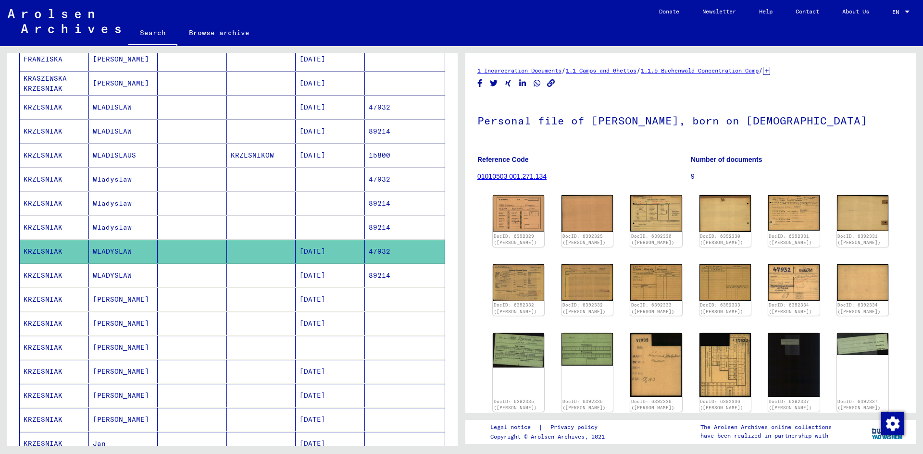
click at [78, 236] on mat-cell "KRZESNIAK" at bounding box center [54, 228] width 69 height 24
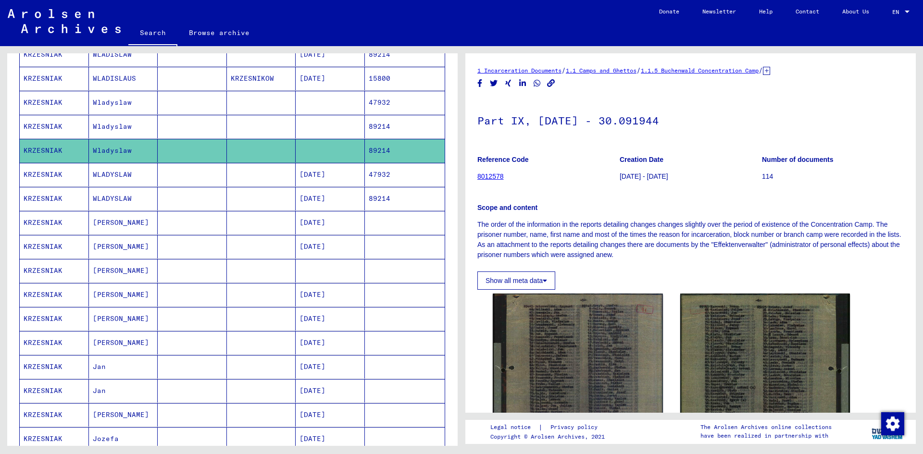
scroll to position [274, 0]
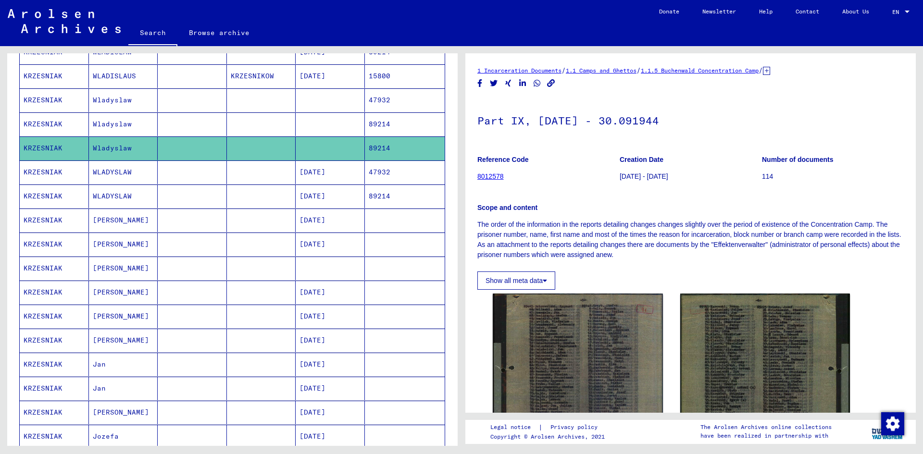
click at [78, 236] on mat-cell "KRZESNIAK" at bounding box center [54, 245] width 69 height 24
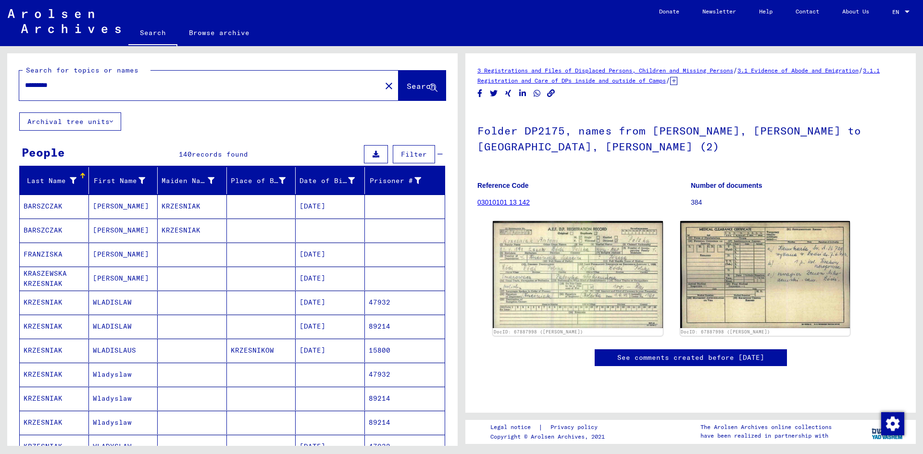
drag, startPoint x: 86, startPoint y: 79, endPoint x: 38, endPoint y: 90, distance: 48.3
click at [38, 90] on div "*********" at bounding box center [197, 86] width 356 height 22
click at [68, 92] on div "*********" at bounding box center [197, 86] width 356 height 22
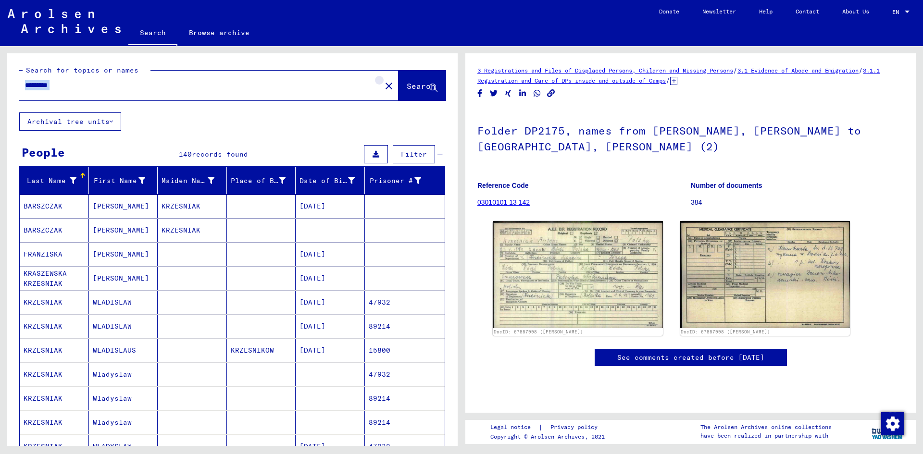
click at [383, 85] on mat-icon "close" at bounding box center [389, 86] width 12 height 12
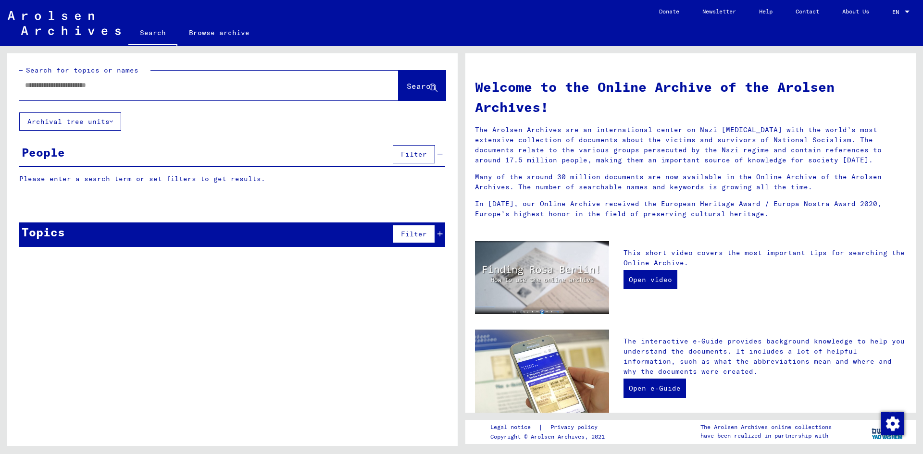
click at [293, 85] on input "text" at bounding box center [197, 85] width 345 height 10
type input "*********"
click at [407, 97] on button "Search" at bounding box center [421, 86] width 47 height 30
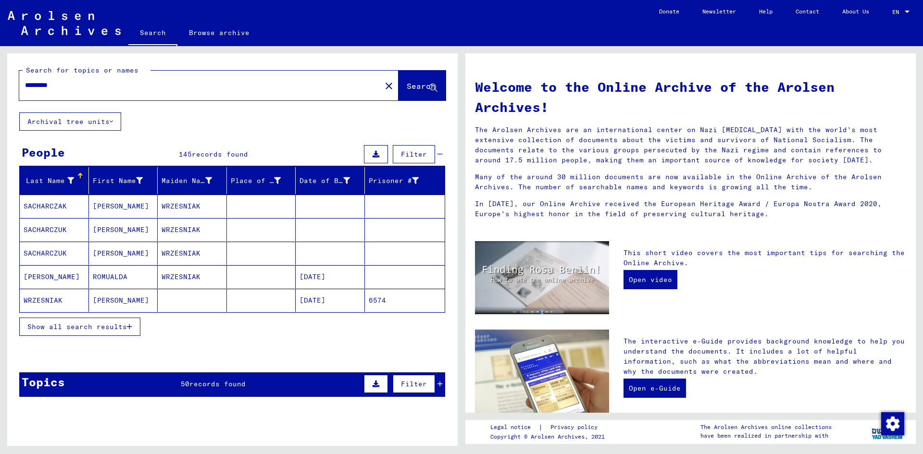
click at [104, 325] on span "Show all search results" at bounding box center [76, 327] width 99 height 9
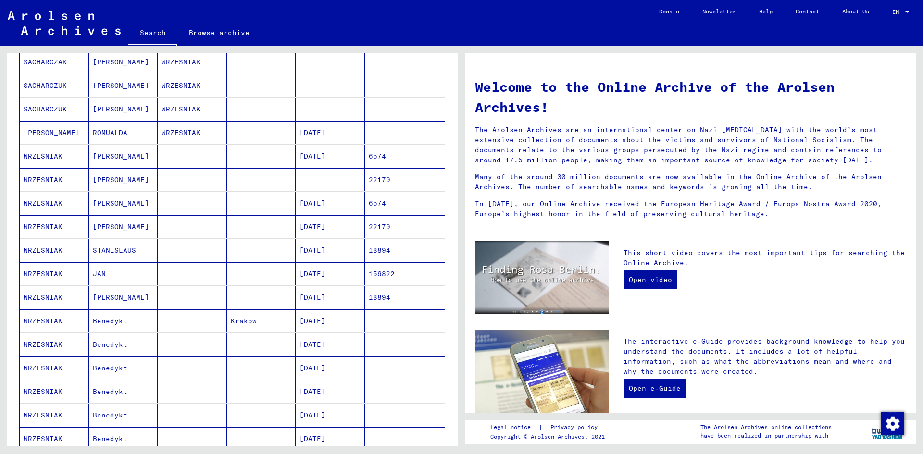
scroll to position [144, 0]
click at [112, 274] on mat-cell "JAN" at bounding box center [123, 274] width 69 height 23
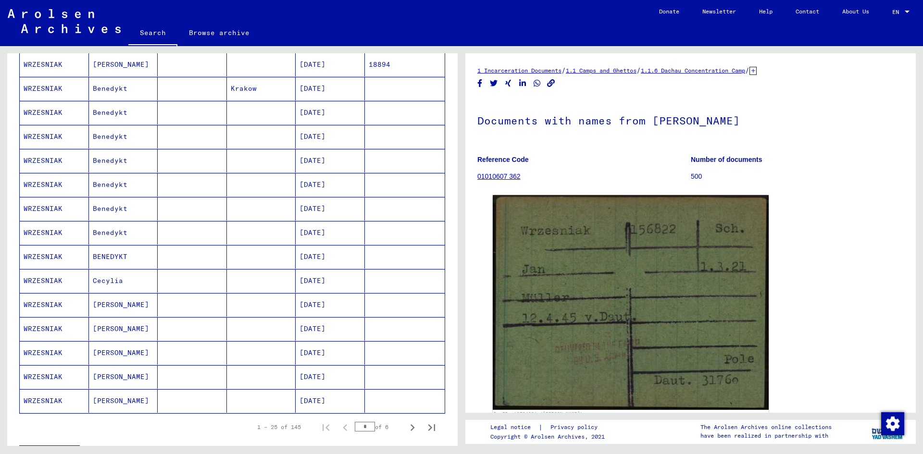
scroll to position [382, 0]
click at [406, 430] on icon "Next page" at bounding box center [412, 428] width 13 height 13
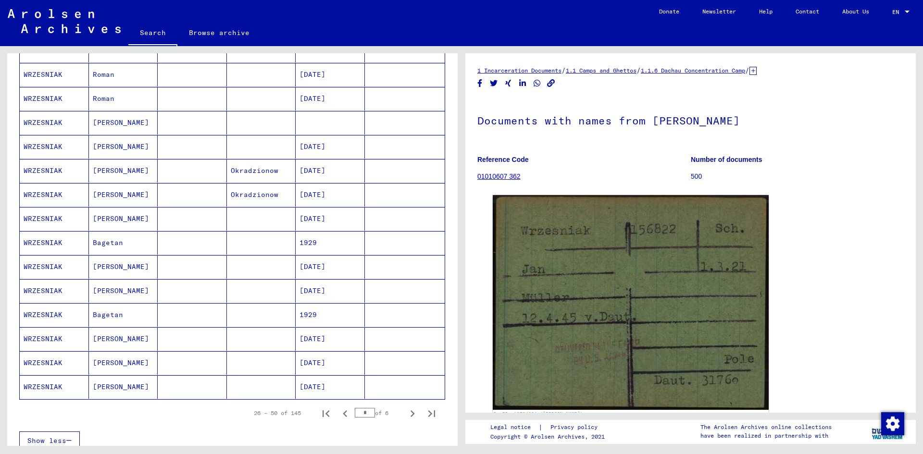
scroll to position [402, 0]
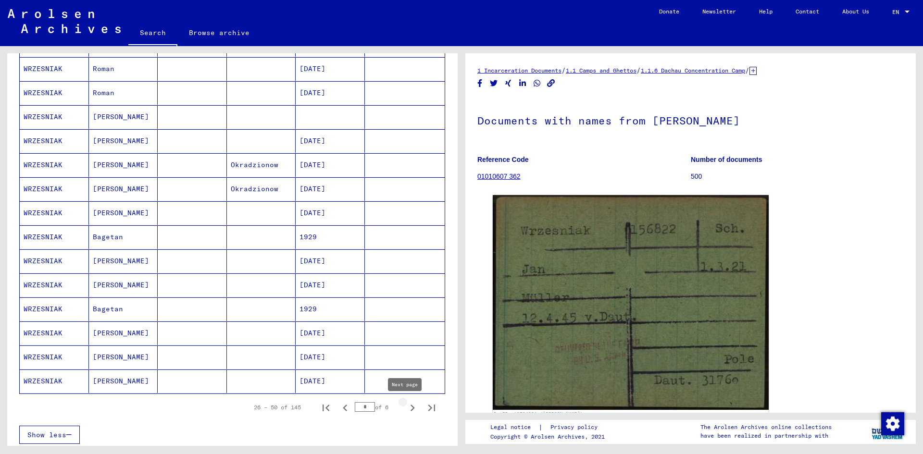
click at [406, 410] on icon "Next page" at bounding box center [412, 407] width 13 height 13
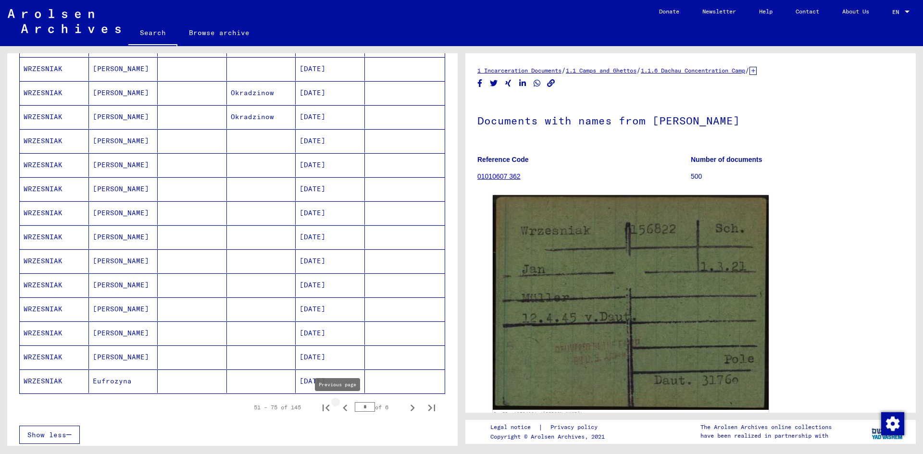
click at [339, 414] on icon "Previous page" at bounding box center [344, 407] width 13 height 13
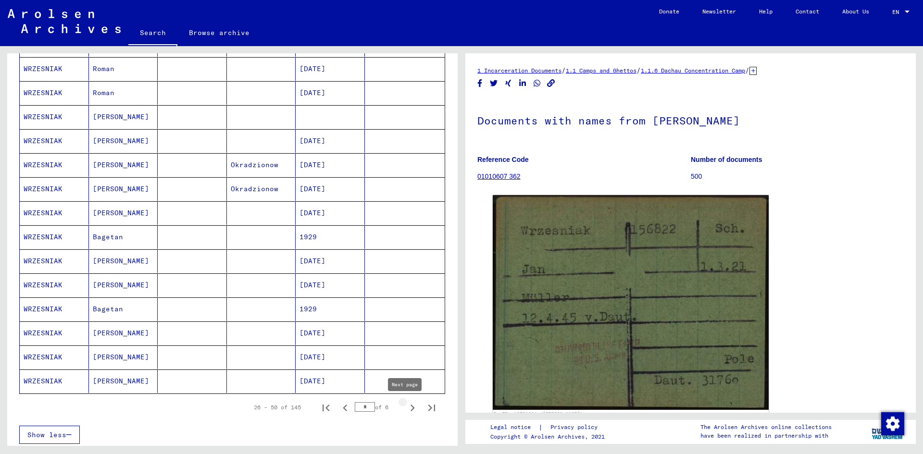
click at [406, 410] on icon "Next page" at bounding box center [412, 407] width 13 height 13
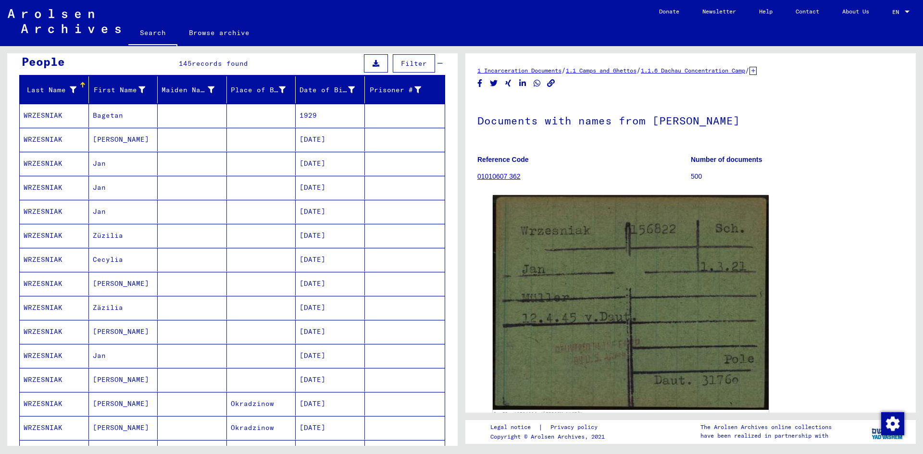
scroll to position [89, 0]
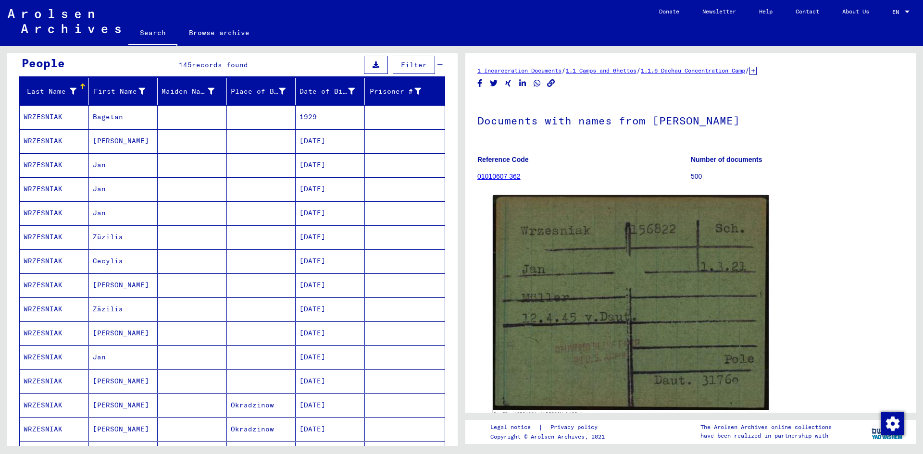
click at [283, 123] on mat-cell at bounding box center [261, 117] width 69 height 24
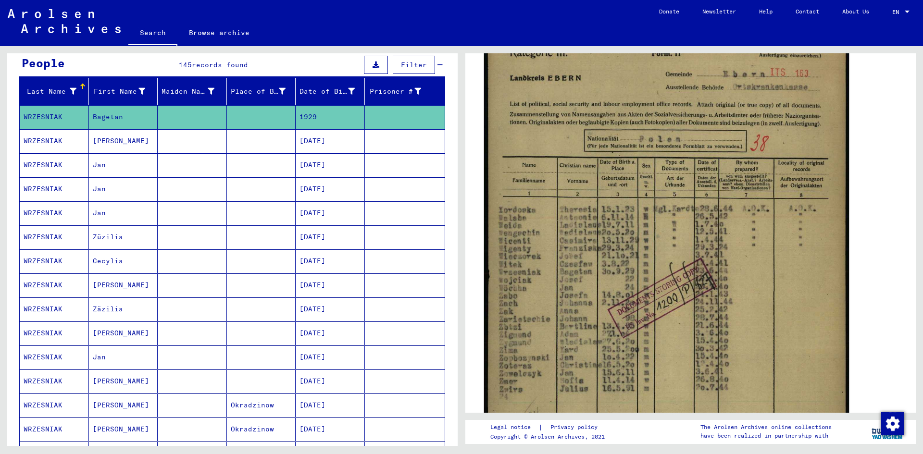
scroll to position [189, 0]
click at [663, 303] on img at bounding box center [666, 286] width 365 height 513
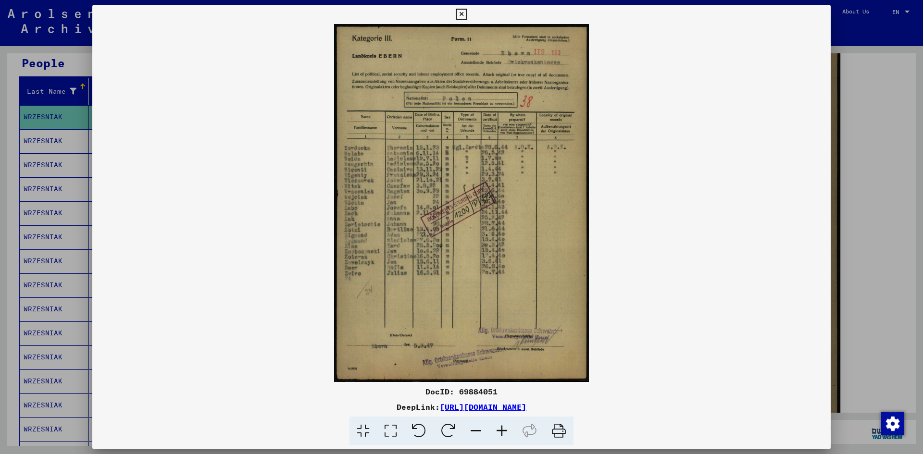
click at [877, 145] on div at bounding box center [461, 227] width 923 height 454
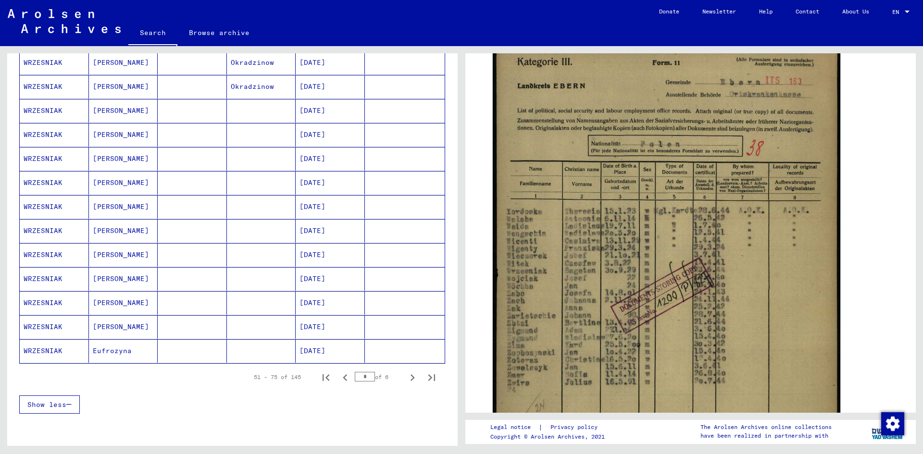
scroll to position [436, 0]
click at [407, 375] on icon "Next page" at bounding box center [412, 373] width 13 height 13
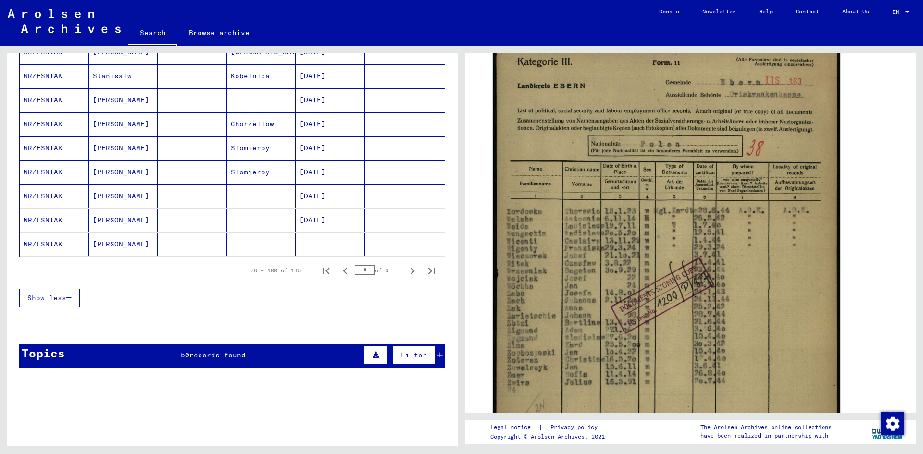
scroll to position [622, 0]
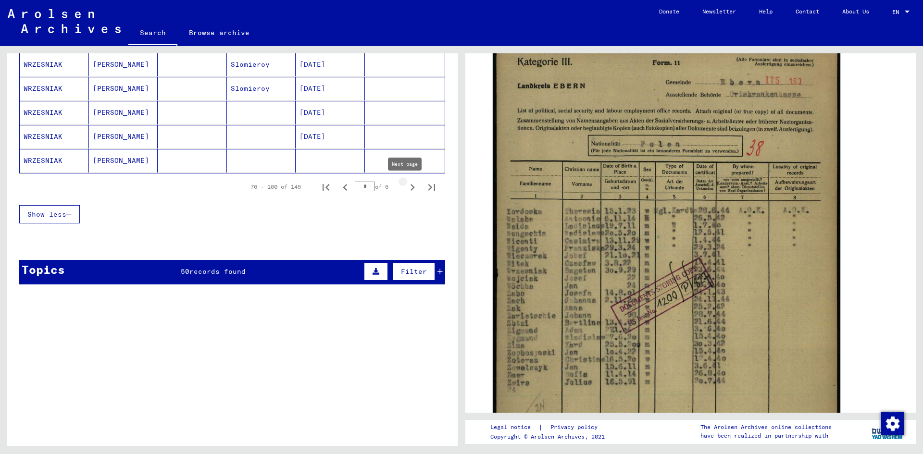
click at [406, 187] on icon "Next page" at bounding box center [412, 187] width 13 height 13
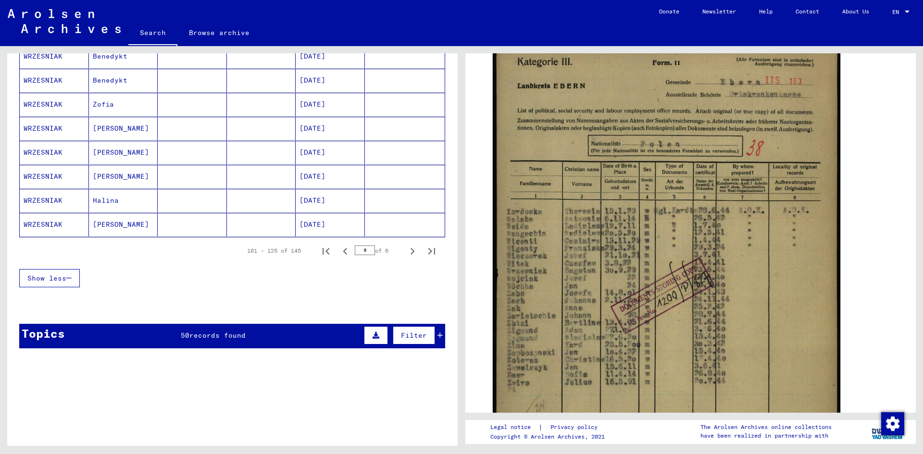
scroll to position [562, 0]
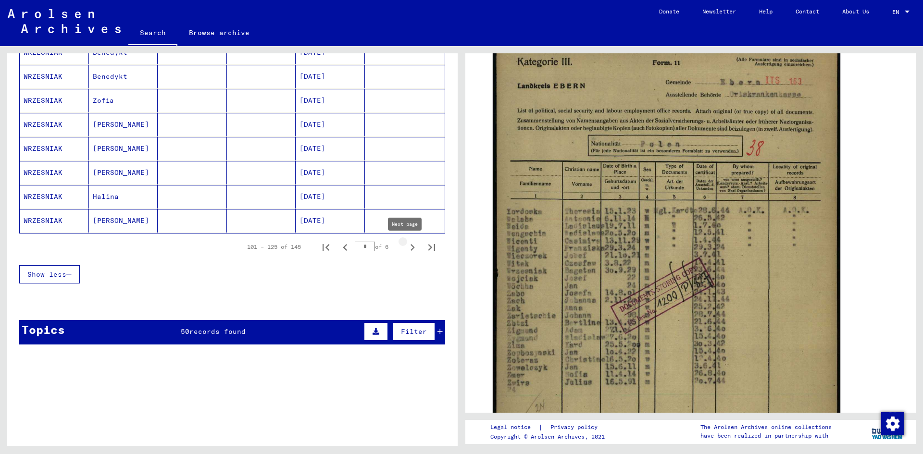
click at [410, 249] on icon "Next page" at bounding box center [412, 247] width 13 height 13
type input "*"
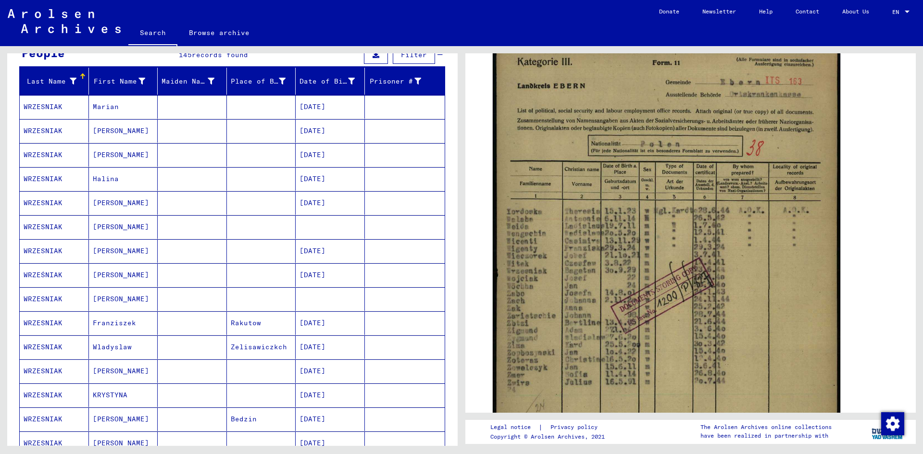
scroll to position [99, 0]
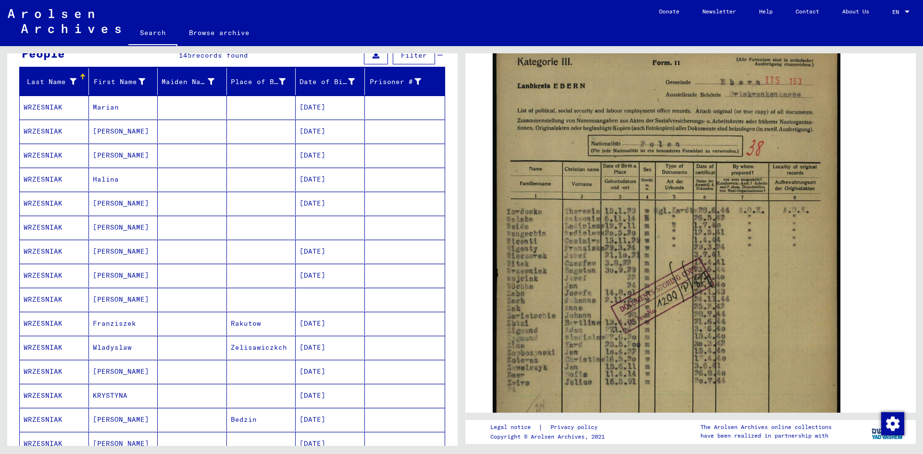
click at [218, 106] on mat-cell at bounding box center [192, 108] width 69 height 24
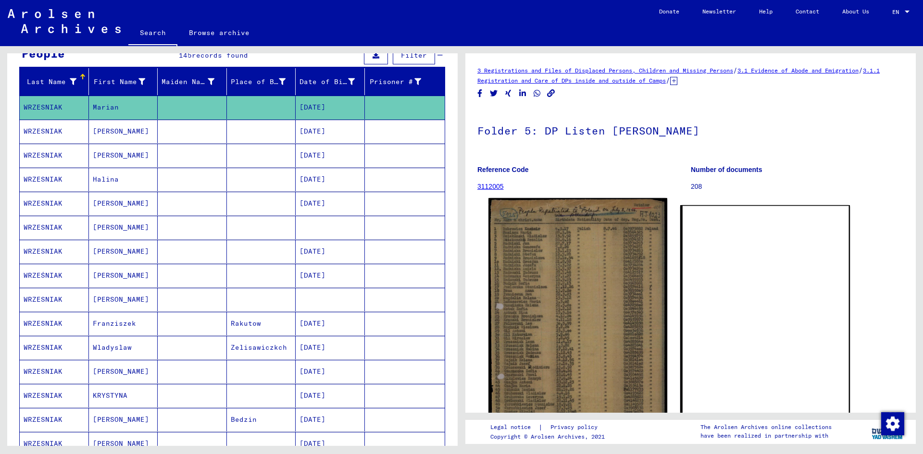
click at [574, 326] on img at bounding box center [577, 343] width 178 height 290
